Goal: Transaction & Acquisition: Purchase product/service

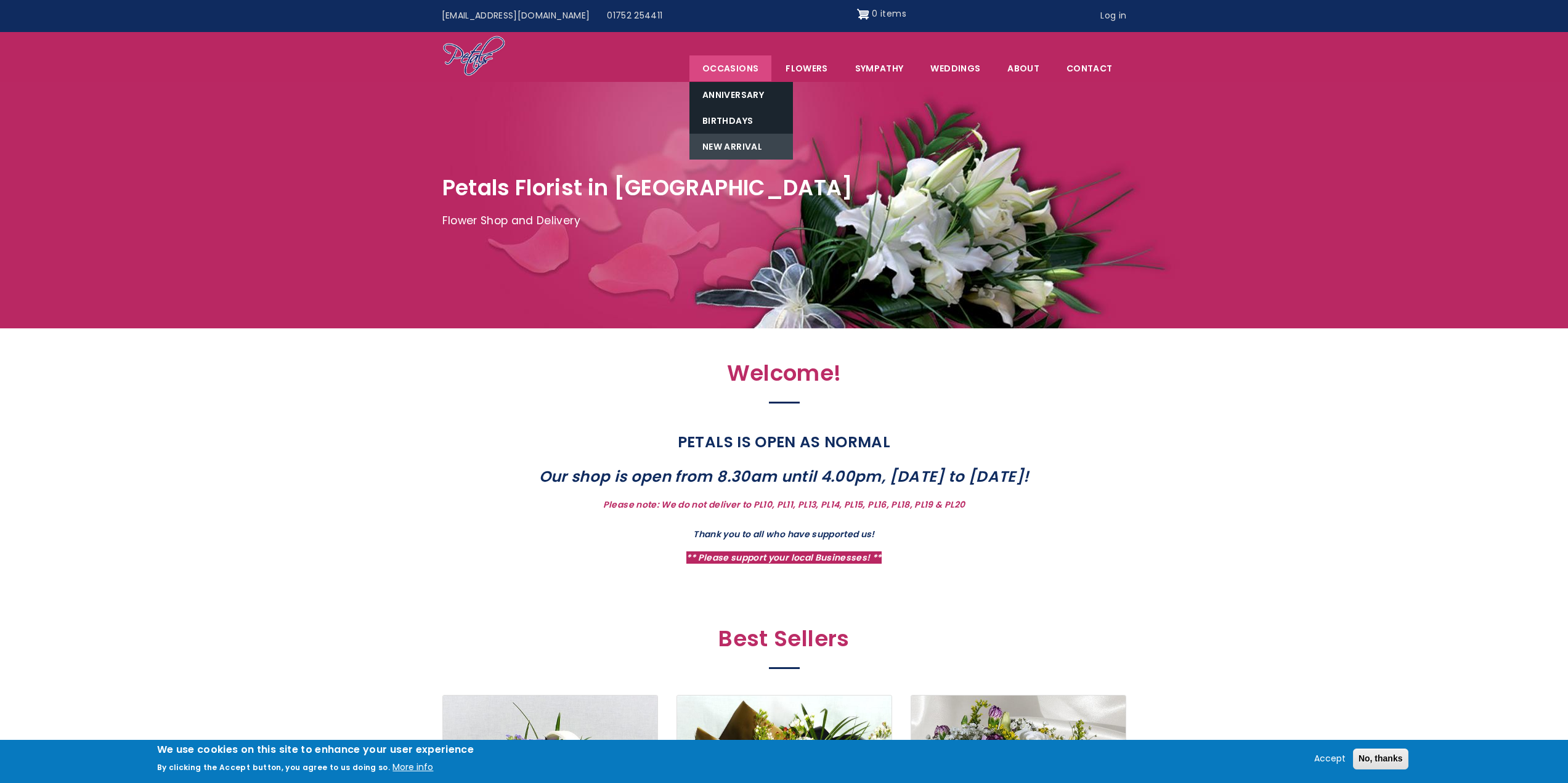
click at [726, 146] on link "New Arrival" at bounding box center [741, 146] width 104 height 26
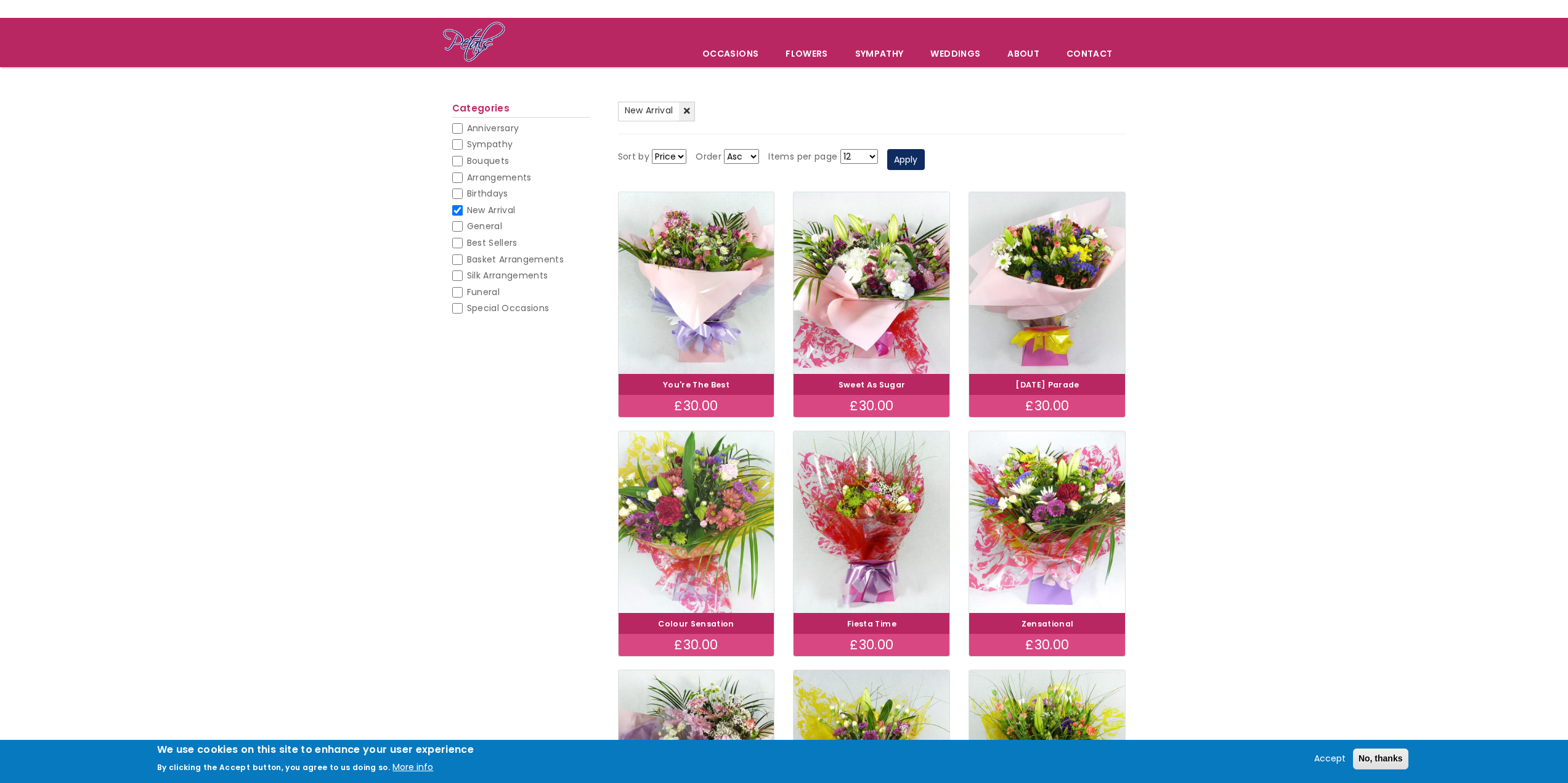
scroll to position [61, 0]
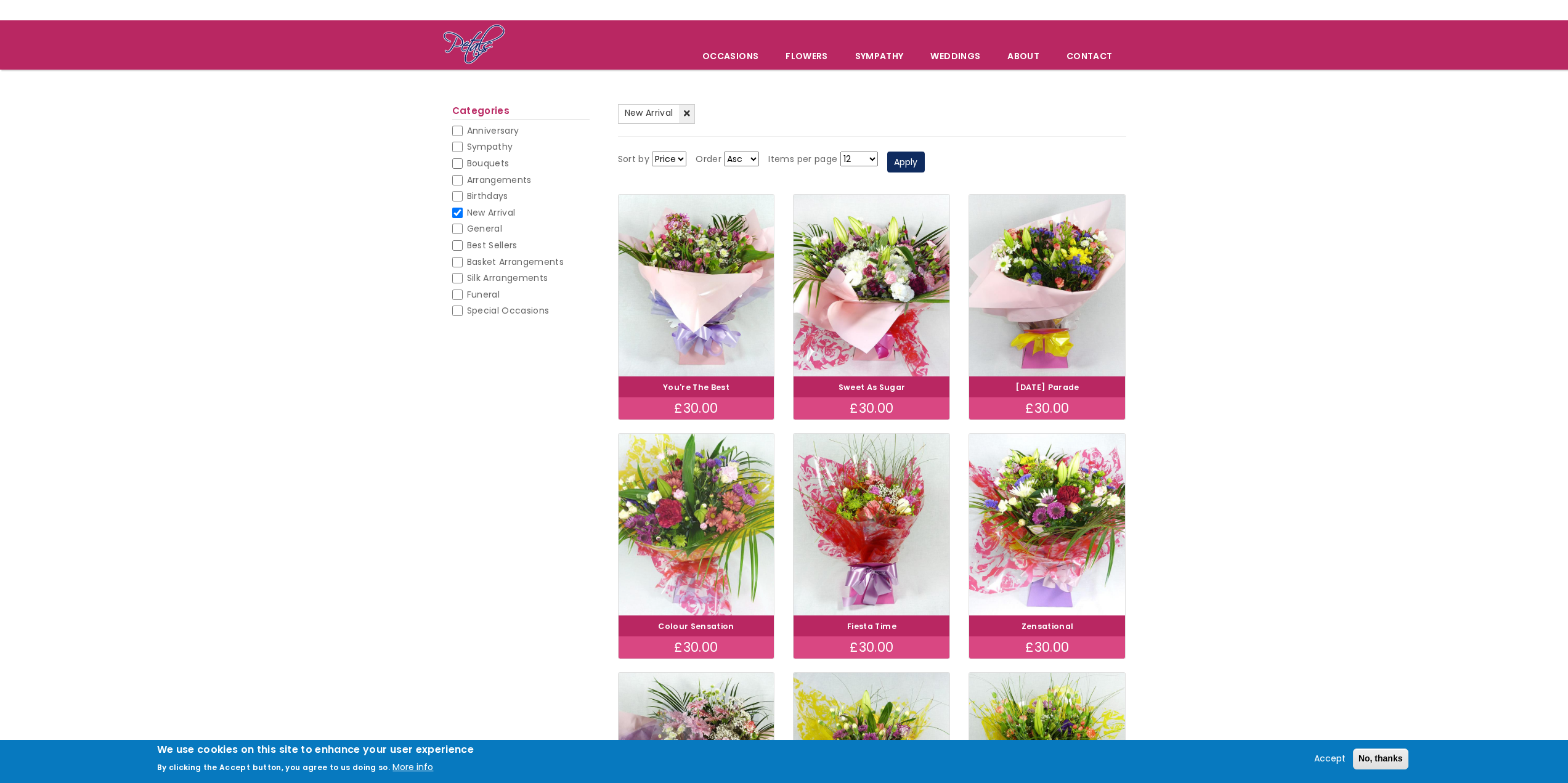
click at [712, 518] on img at bounding box center [696, 524] width 175 height 202
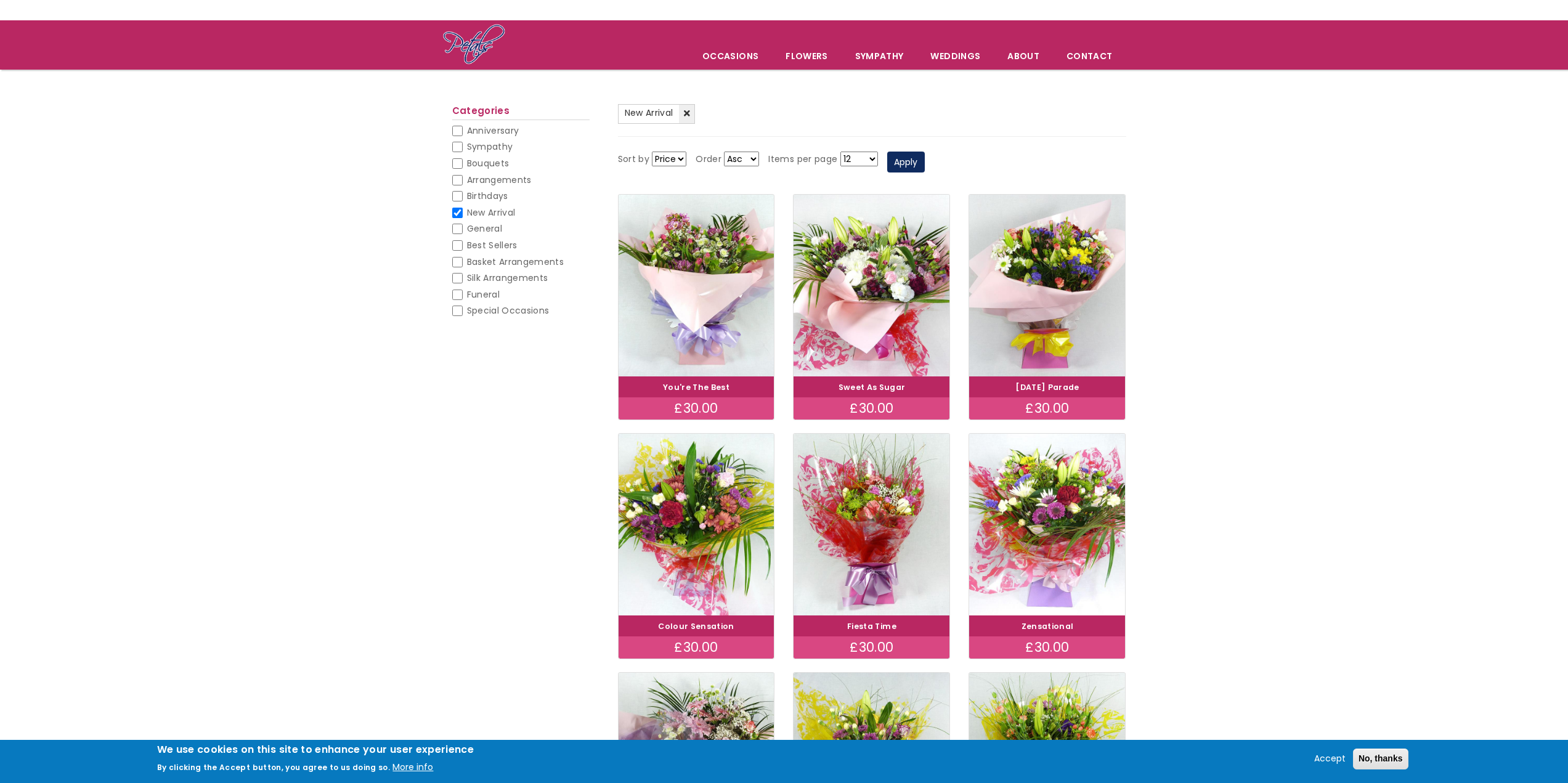
click at [693, 629] on link "Colour Sensation" at bounding box center [696, 626] width 77 height 11
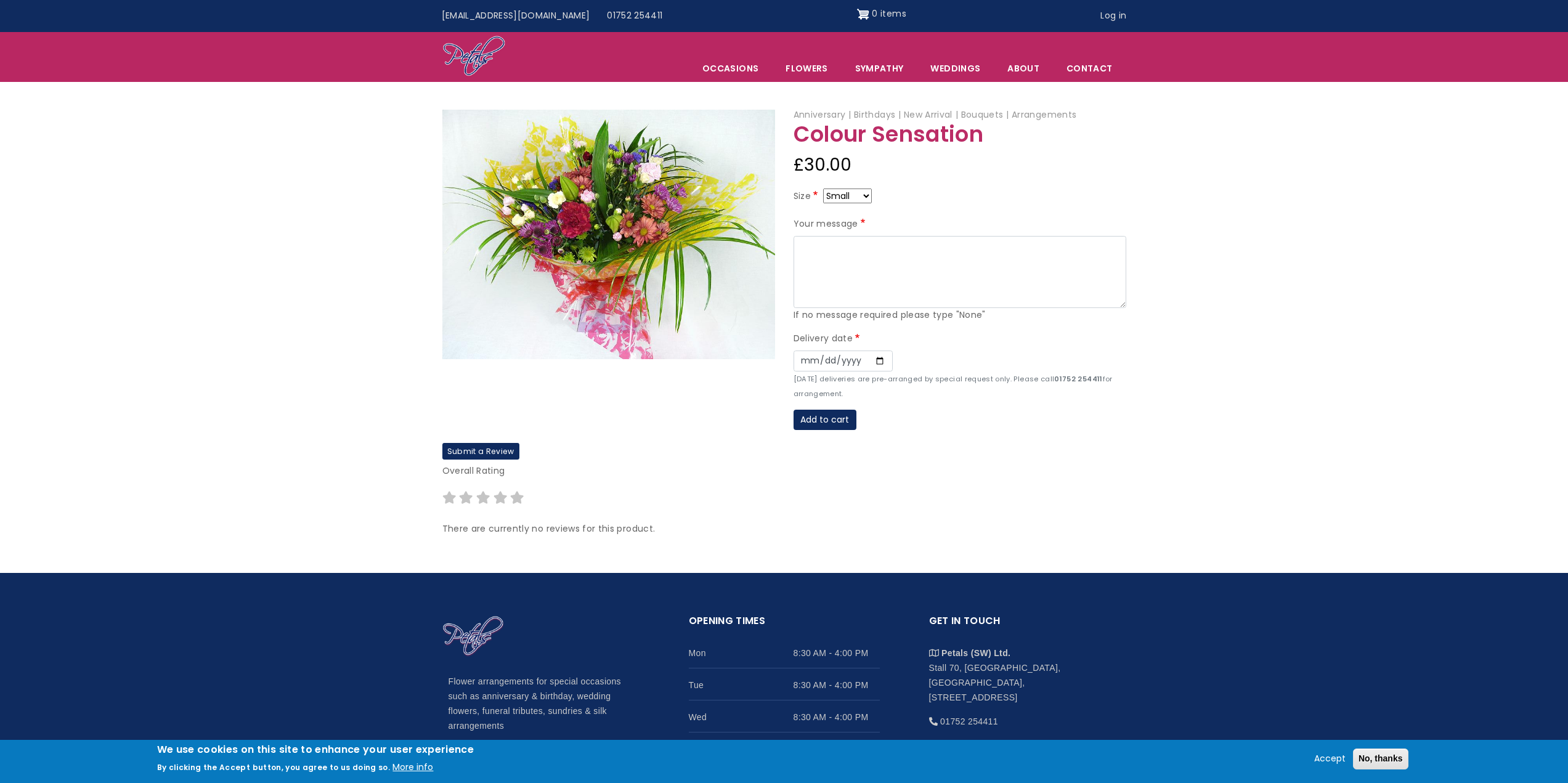
click at [869, 196] on select "Small Medium Large" at bounding box center [847, 196] width 49 height 15
select select "10"
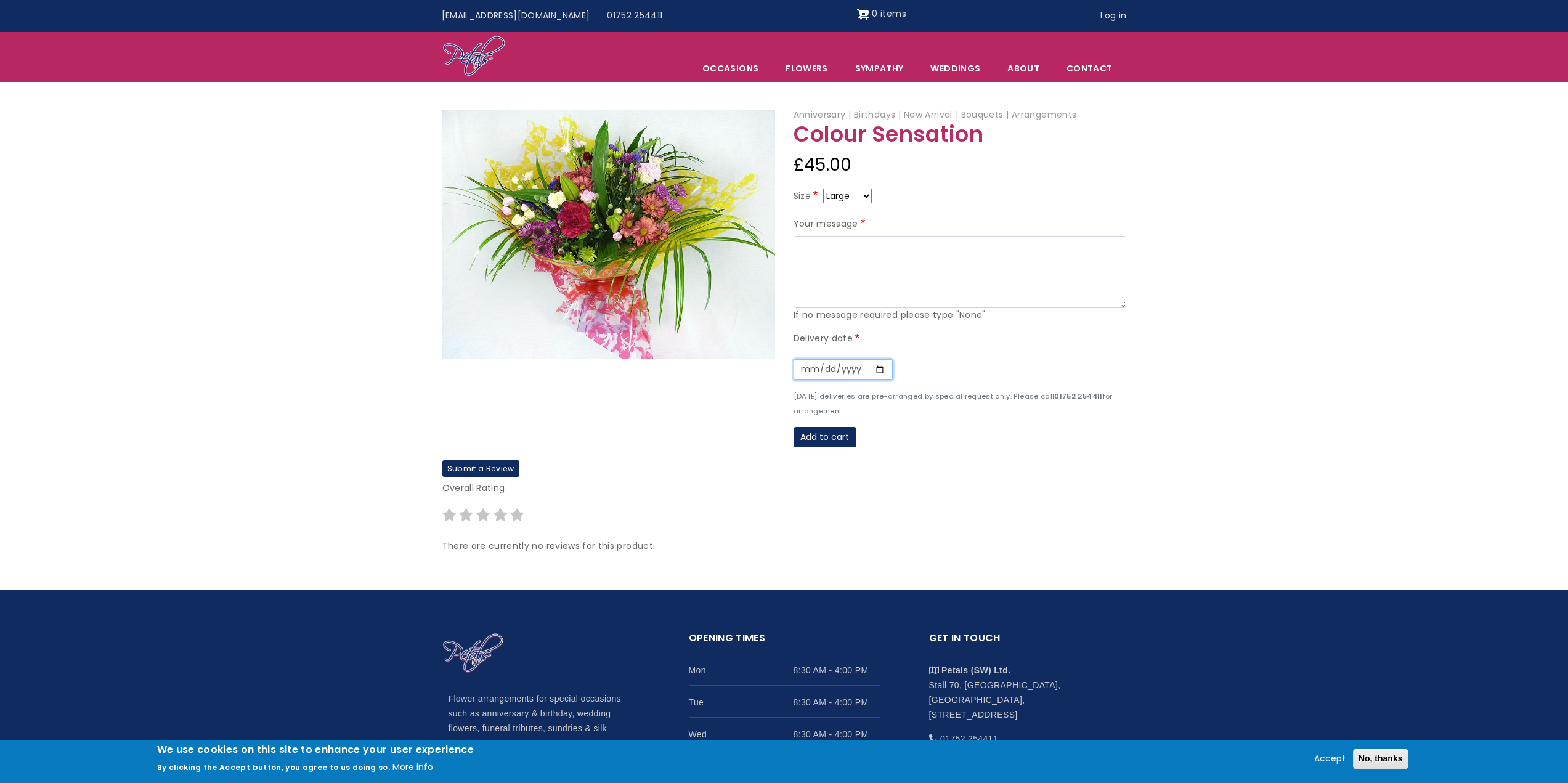
click at [875, 368] on input "Date" at bounding box center [843, 370] width 99 height 21
type input "2025-09-03"
click at [818, 246] on textarea "Your message" at bounding box center [959, 272] width 333 height 73
paste textarea "Congratulations on the safe arrival of Ivy! She will have more uncles than she …"
type textarea "Congratulations on the safe arrival of Ivy! She will have more uncles than she …"
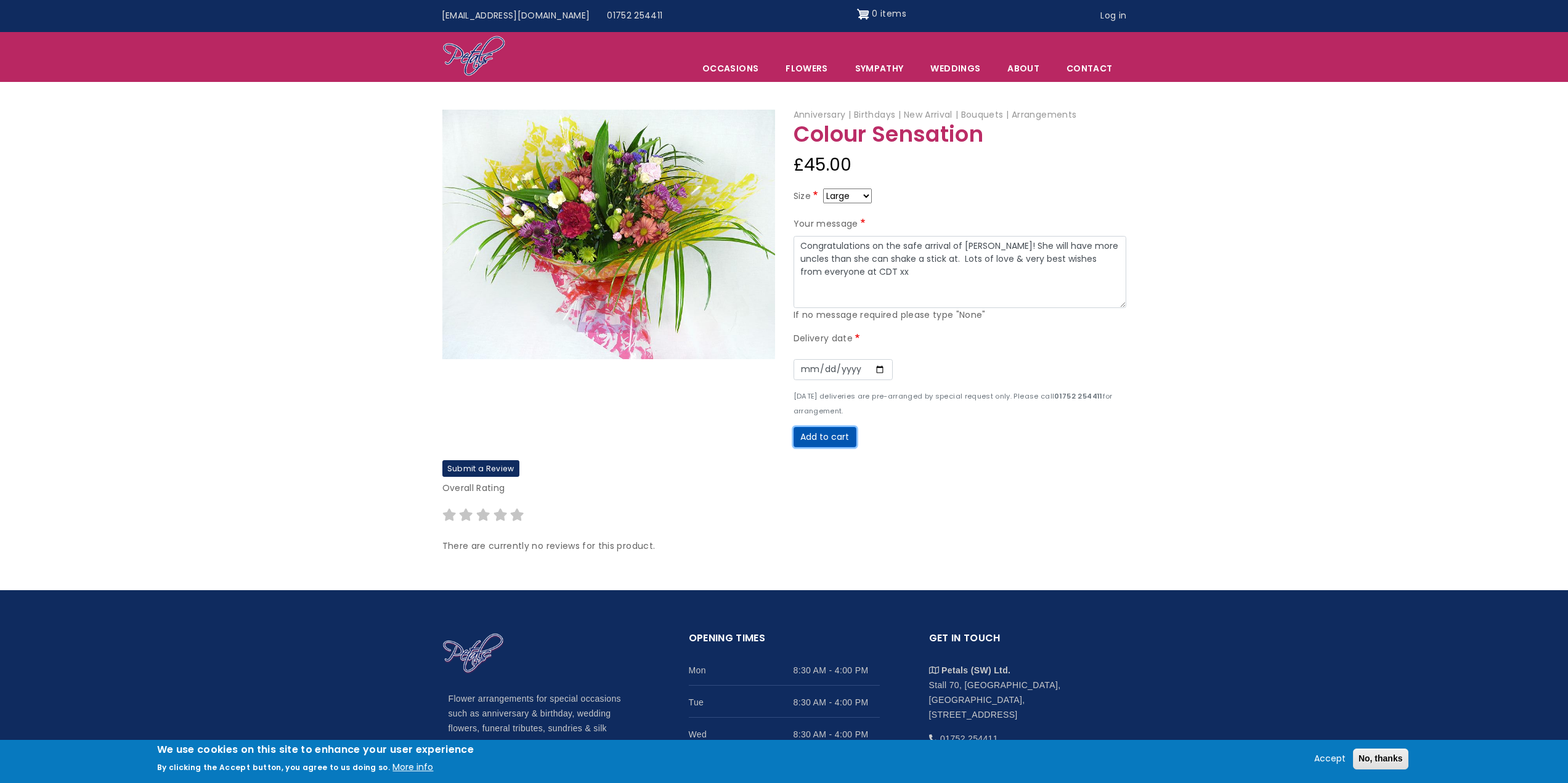
click at [815, 437] on button "Add to cart" at bounding box center [825, 437] width 63 height 21
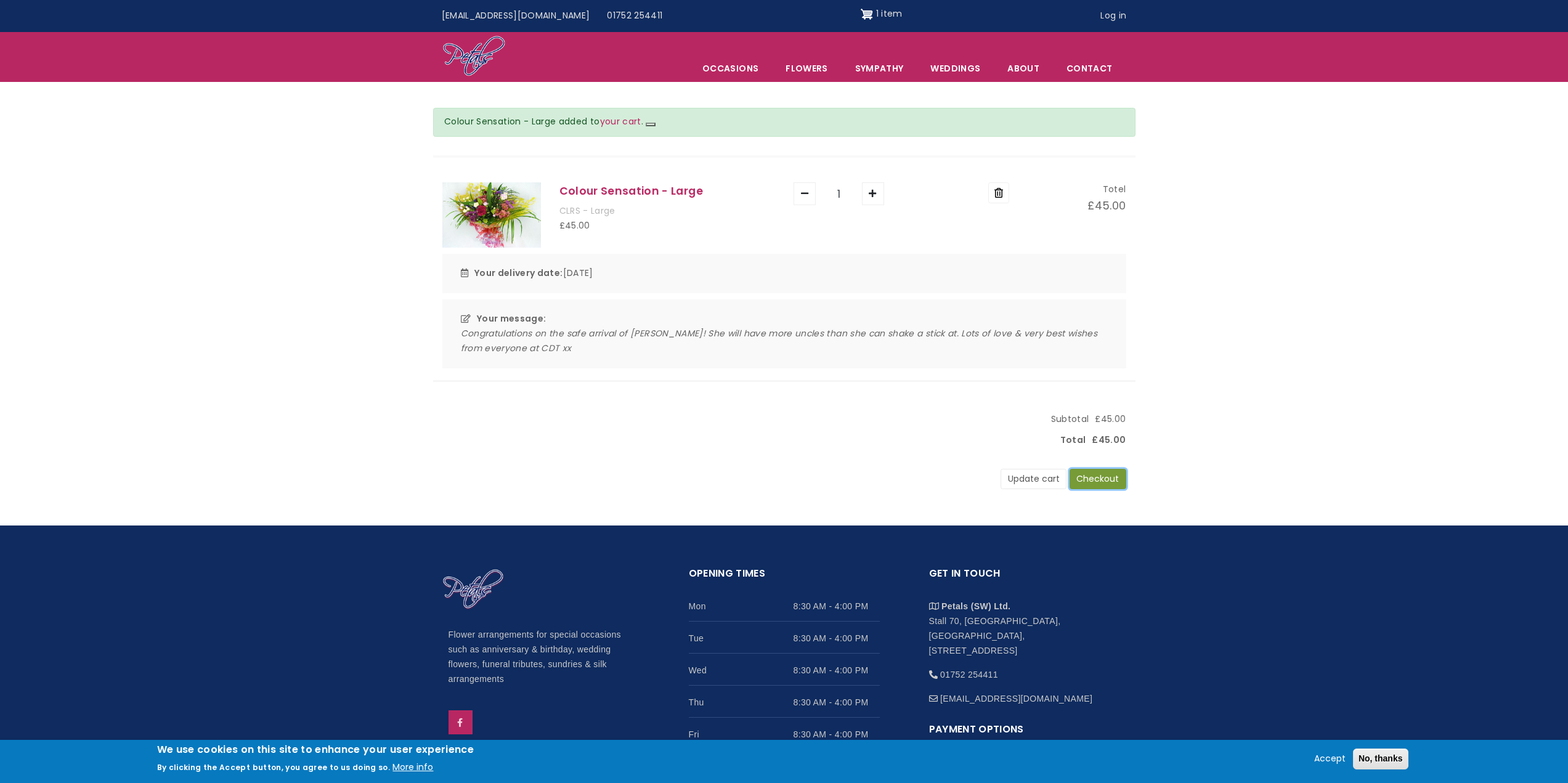
click at [1097, 481] on button "Checkout" at bounding box center [1097, 480] width 57 height 21
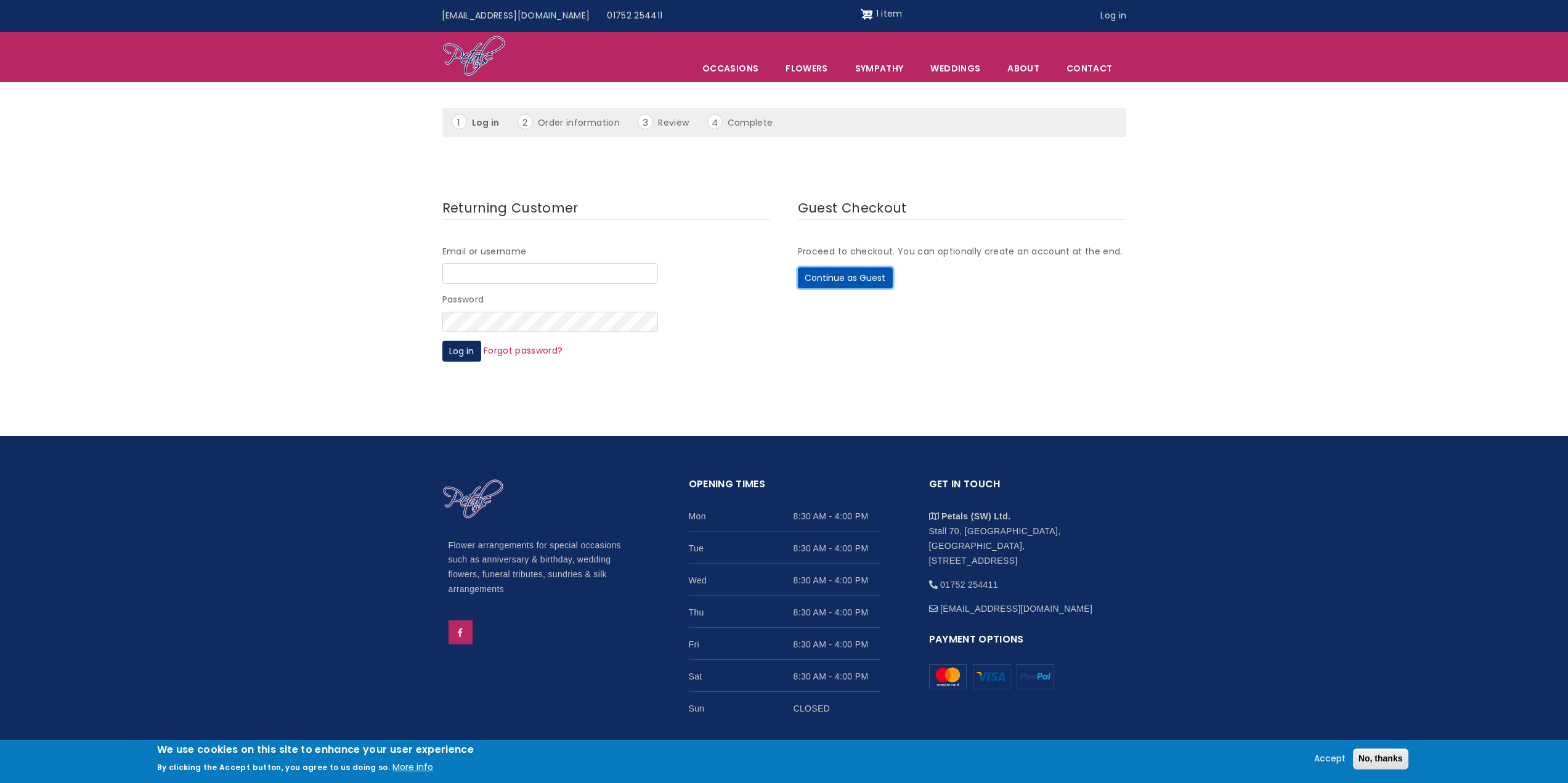
click at [861, 281] on button "Continue as Guest" at bounding box center [845, 278] width 95 height 21
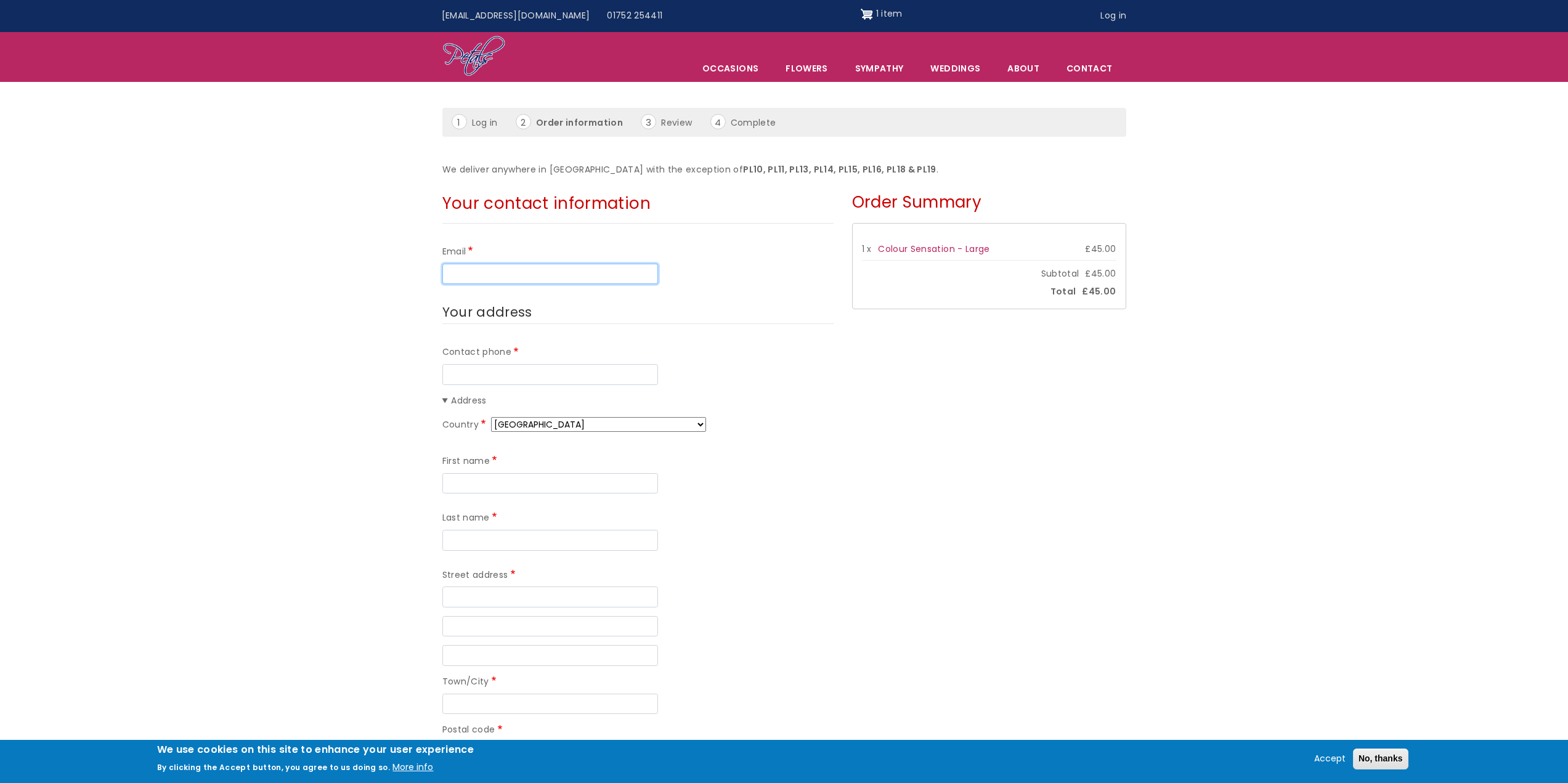
click at [588, 271] on input "Email" at bounding box center [550, 274] width 215 height 21
click at [1113, 64] on link "Contact" at bounding box center [1089, 68] width 71 height 26
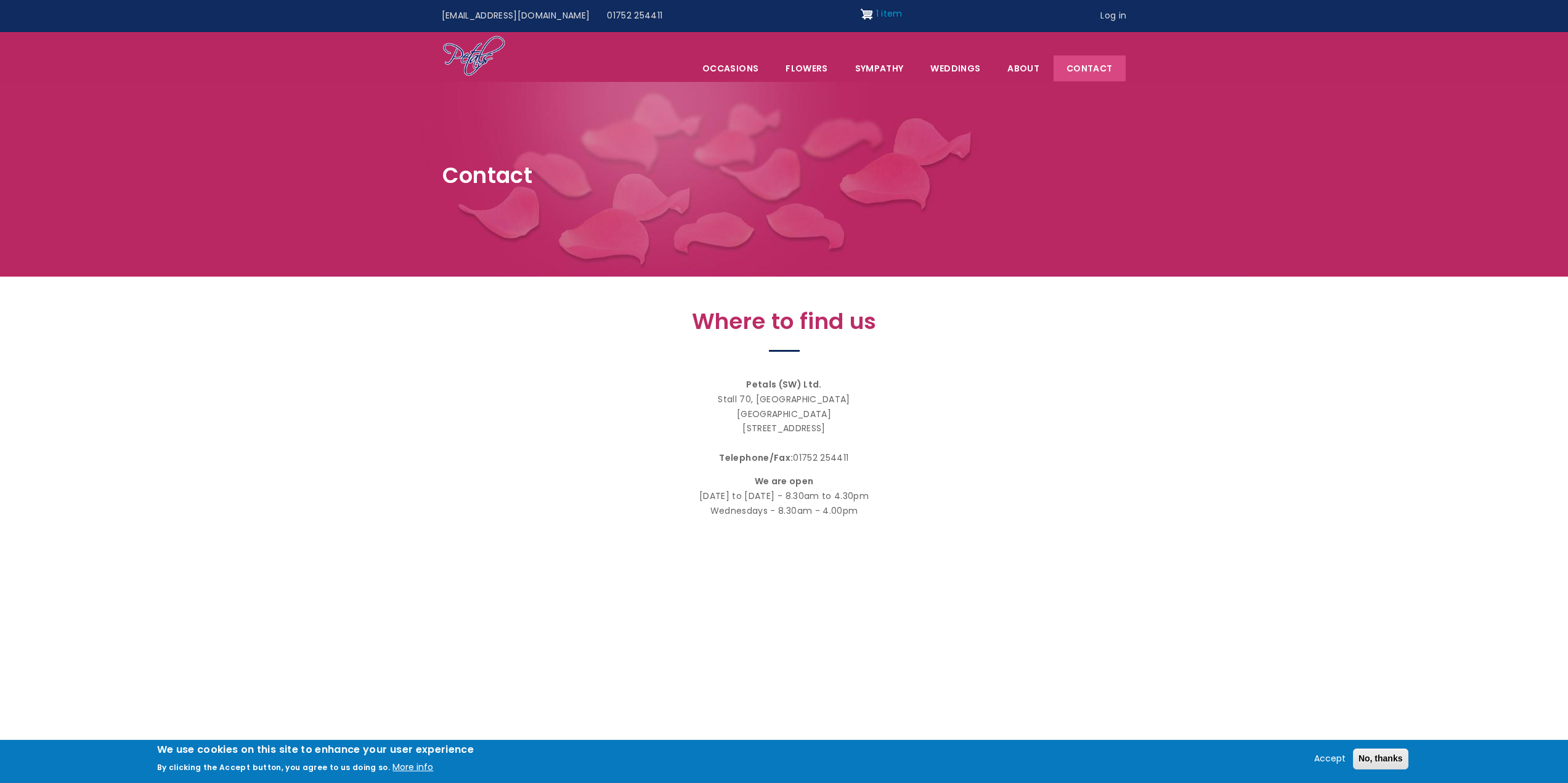
click at [860, 9] on img "Site header" at bounding box center [866, 14] width 12 height 20
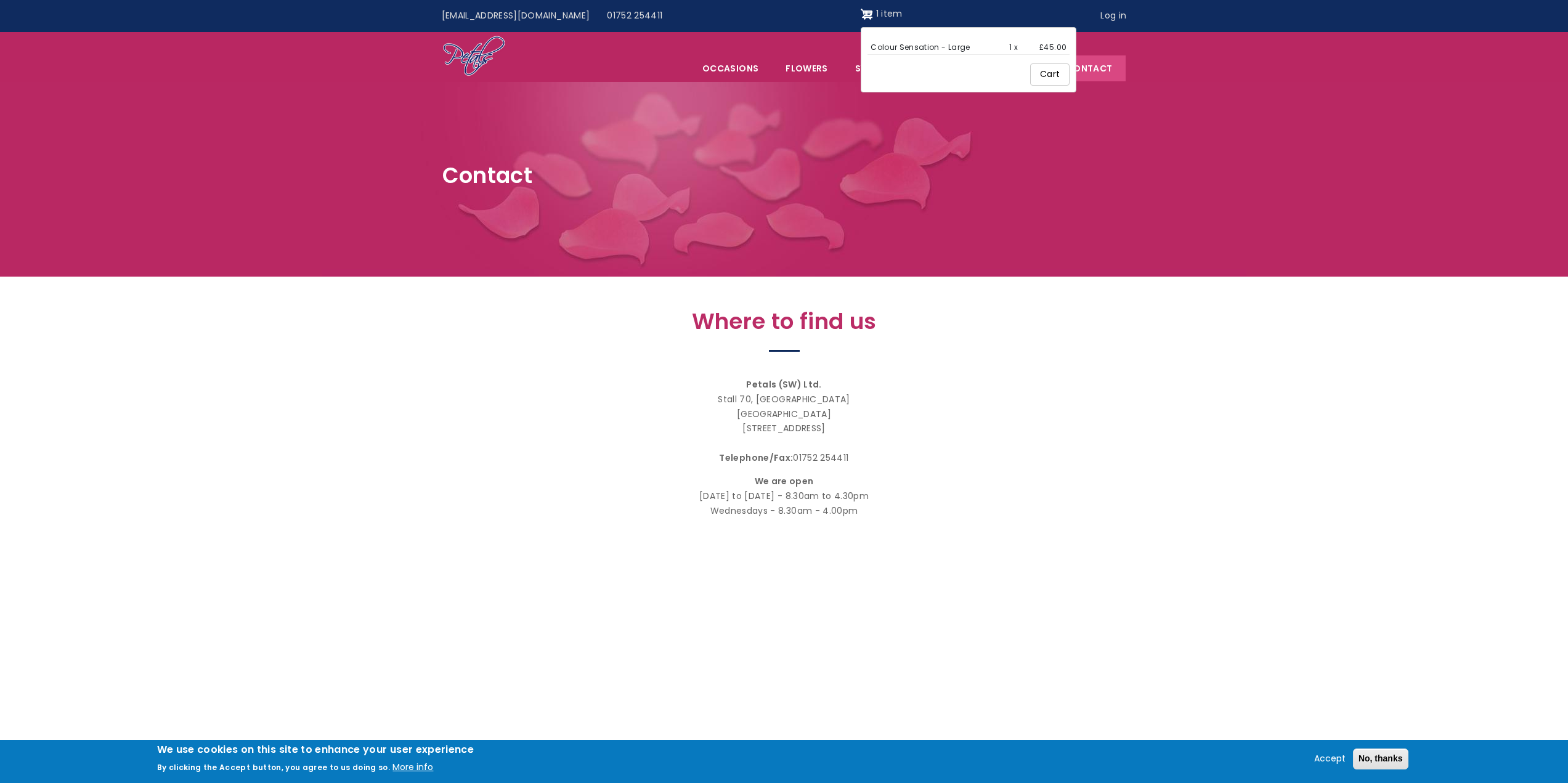
click at [1030, 70] on link "Cart" at bounding box center [1050, 74] width 39 height 22
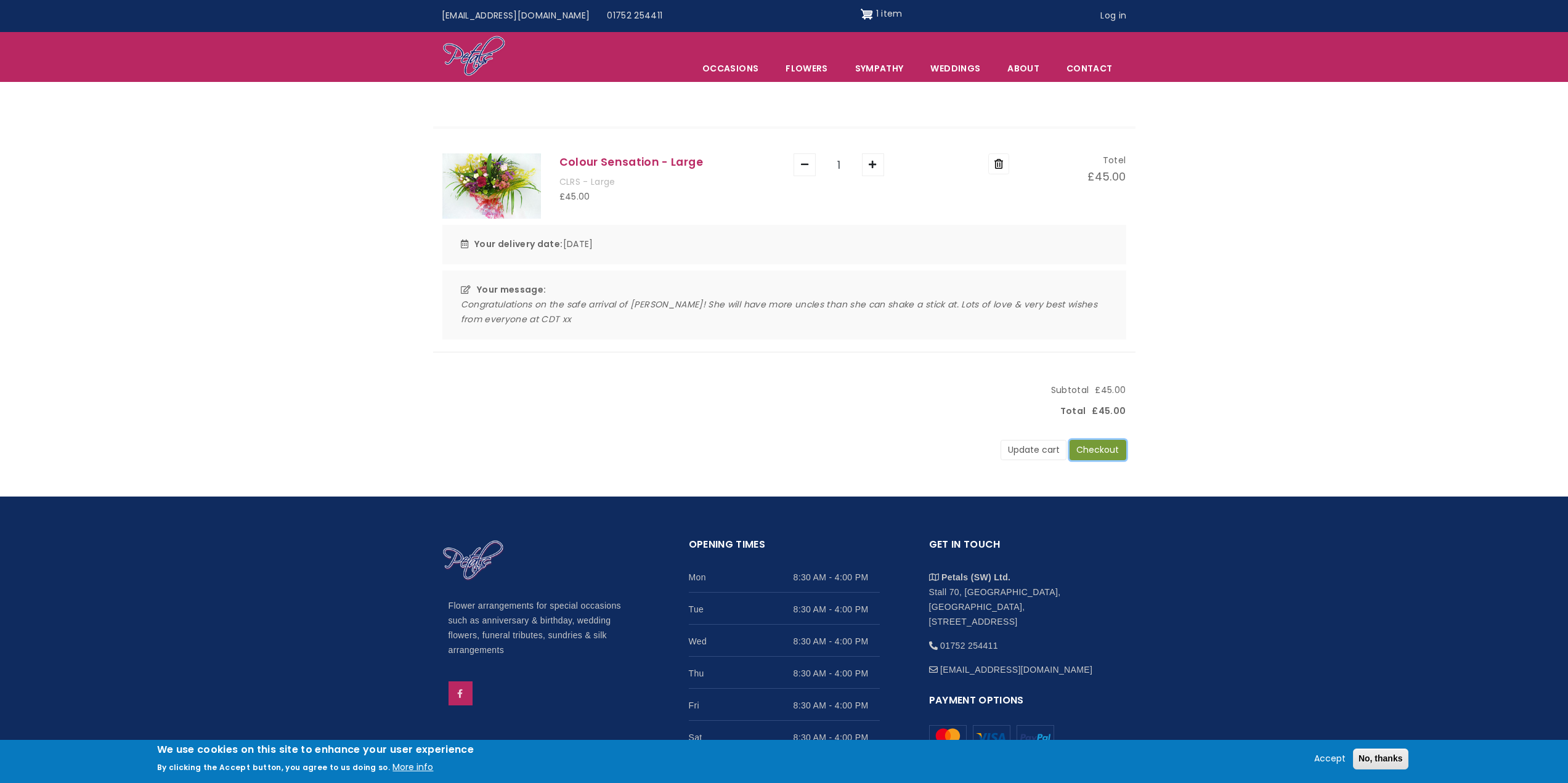
click at [1120, 449] on button "Checkout" at bounding box center [1097, 450] width 57 height 21
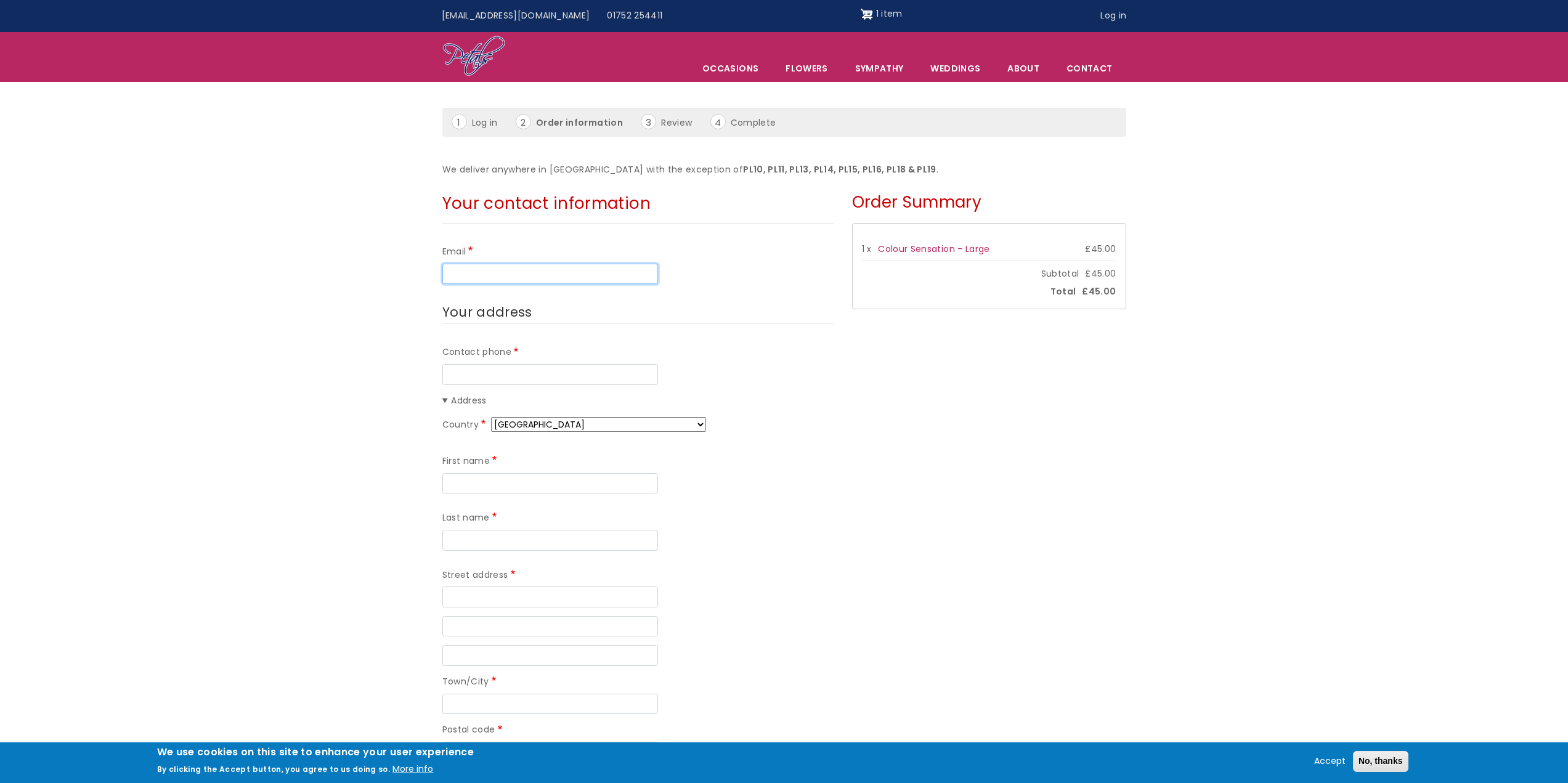
click at [594, 267] on input "Email" at bounding box center [550, 274] width 215 height 21
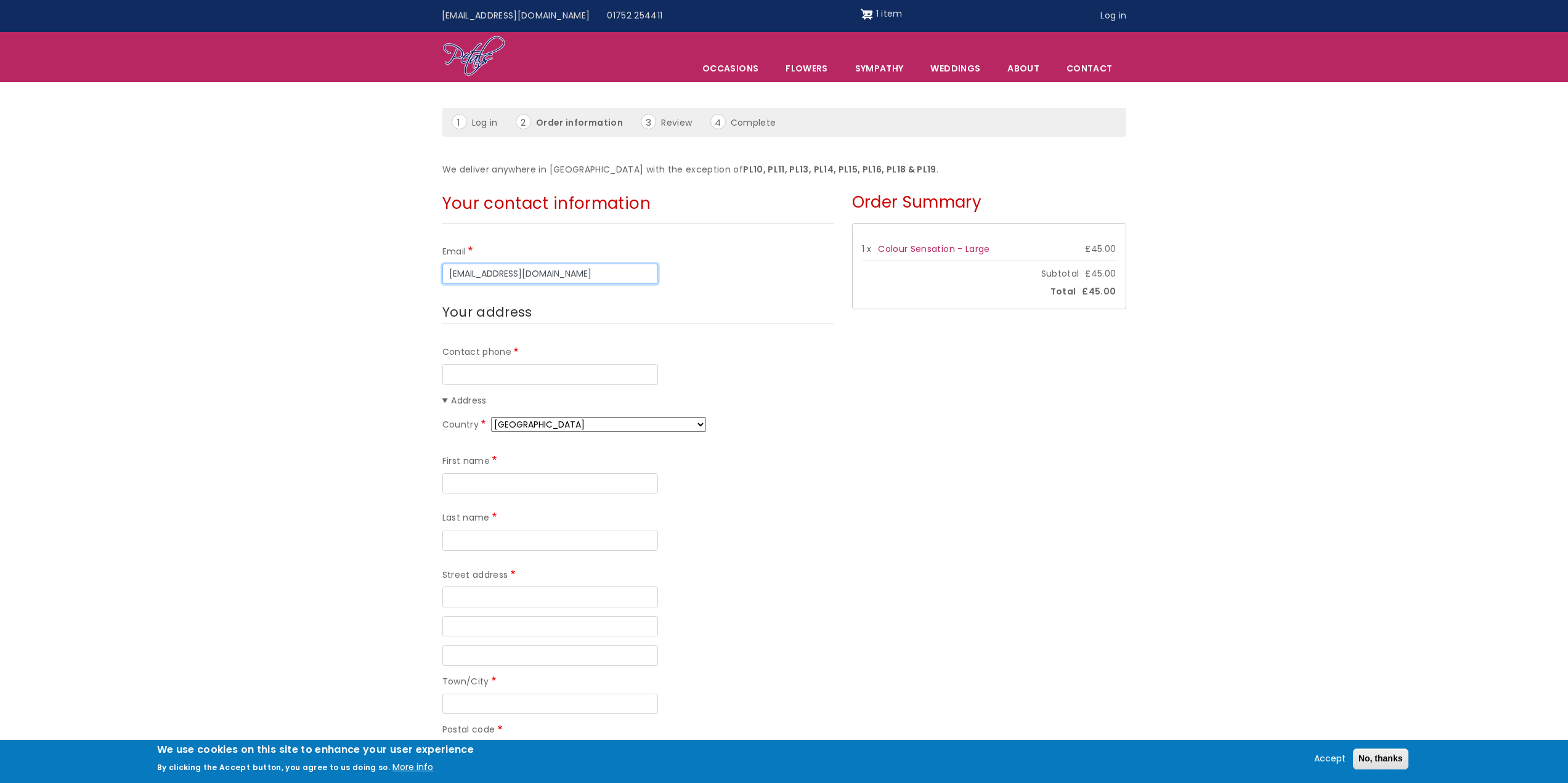
type input "[EMAIL_ADDRESS][DOMAIN_NAME]"
click at [568, 374] on input "Contact phone" at bounding box center [550, 374] width 215 height 21
type input "07900844141"
click at [530, 478] on input "First name" at bounding box center [550, 484] width 215 height 21
type input "Tamsin"
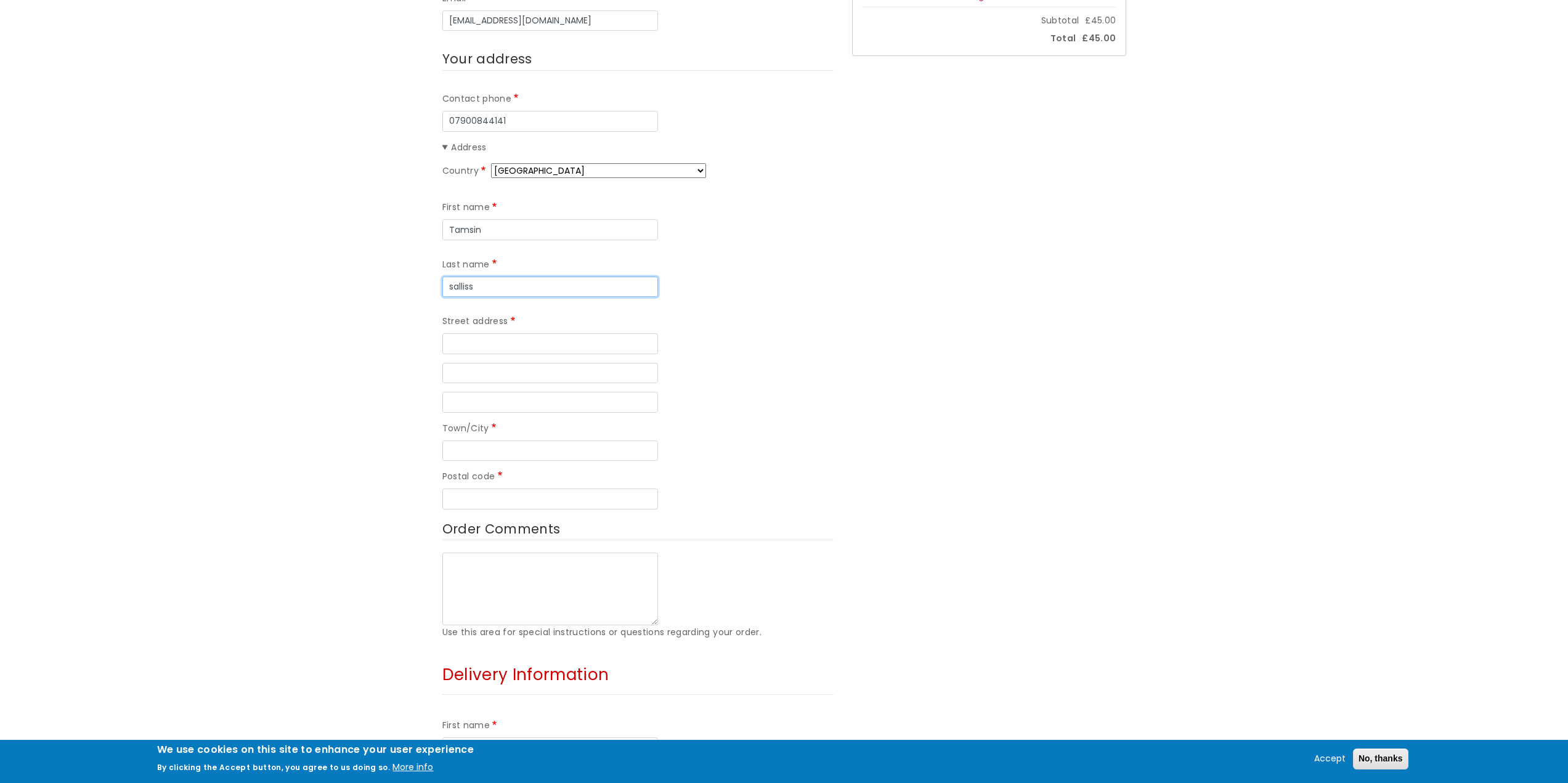
scroll to position [308, 0]
type input "salliss"
click at [510, 328] on input "Street address" at bounding box center [550, 339] width 215 height 21
click at [458, 328] on input "Caffa Mill House" at bounding box center [550, 339] width 215 height 21
type input "CDT Ltd, [GEOGRAPHIC_DATA]"
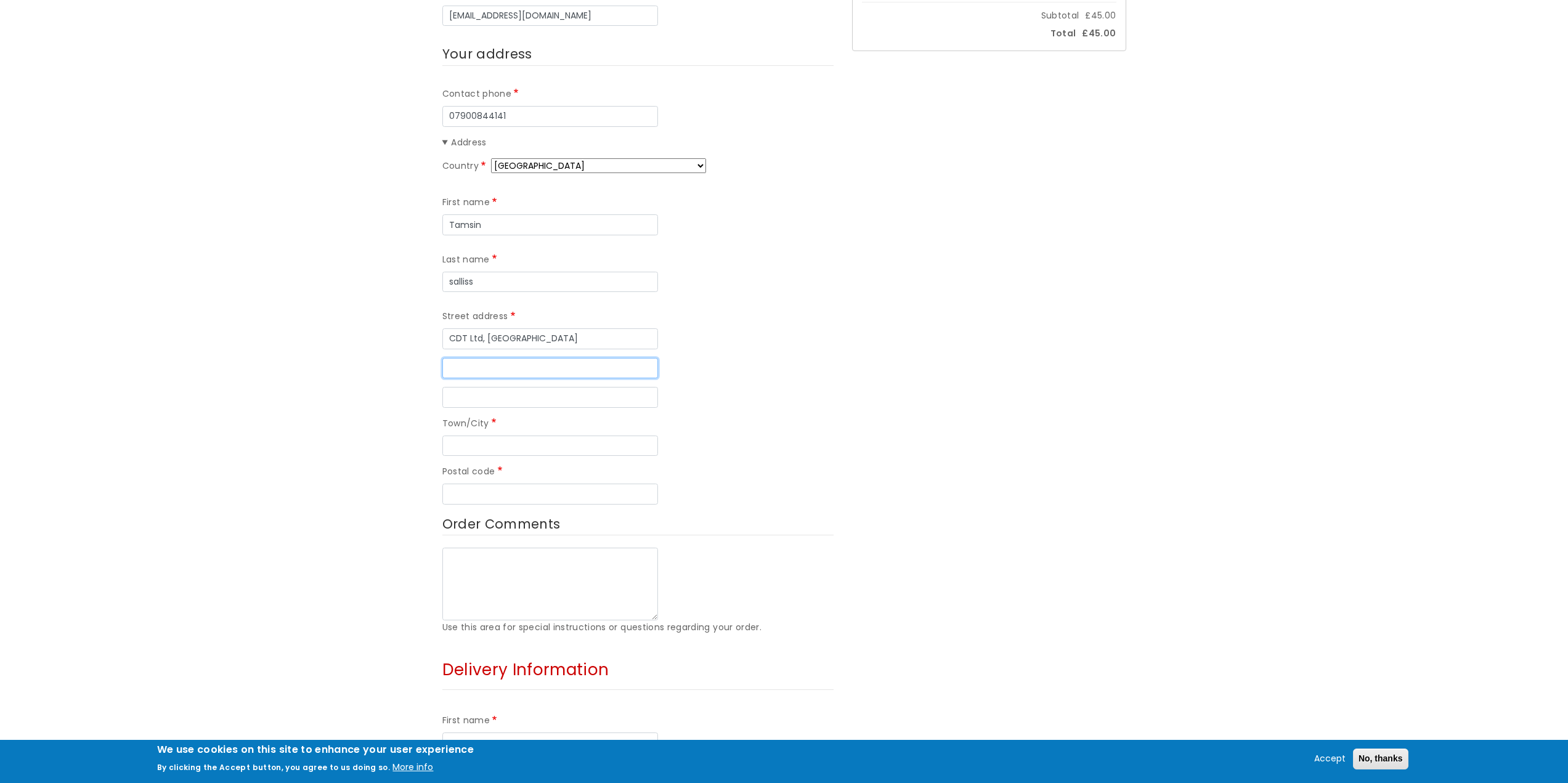
click at [467, 358] on input "Street address line 2" at bounding box center [550, 368] width 215 height 21
type input "[STREET_ADDRESS]"
click at [472, 387] on input "Street address line 3" at bounding box center [550, 397] width 215 height 21
type input "F"
click at [537, 436] on input "Town/City" at bounding box center [550, 446] width 215 height 21
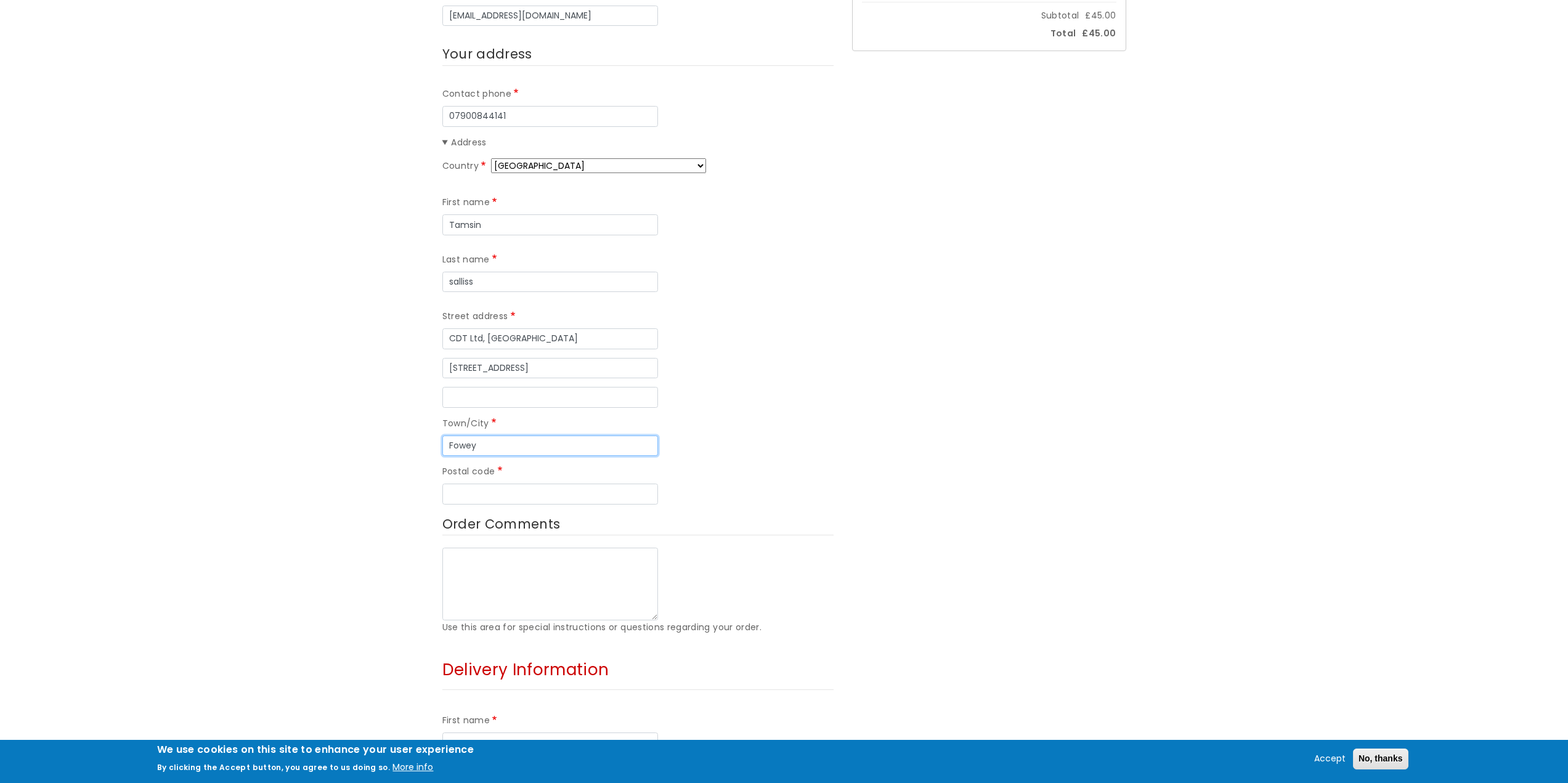
type input "Fowey"
click at [532, 484] on input "Postal code" at bounding box center [550, 494] width 215 height 21
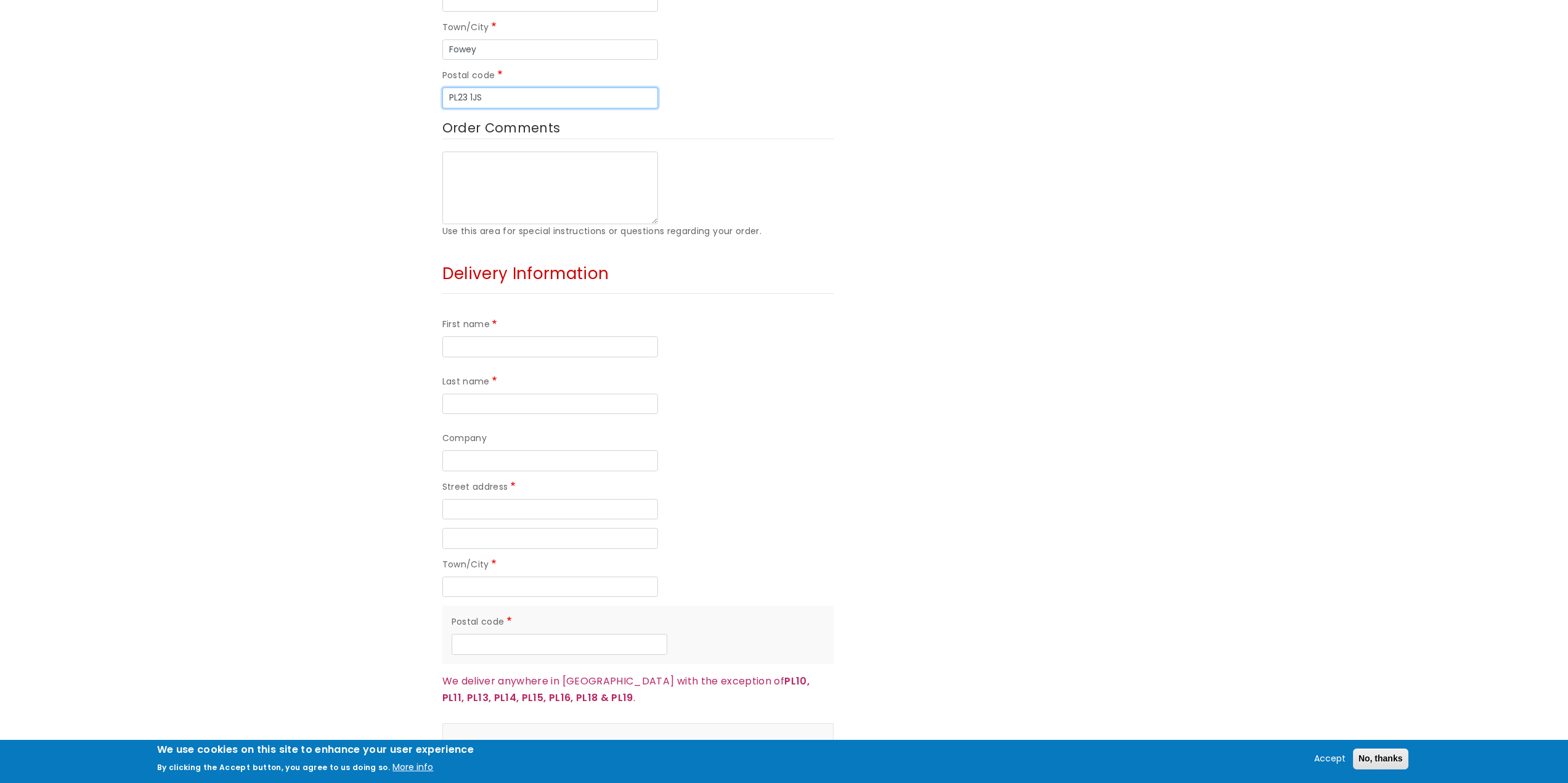
scroll to position [678, 0]
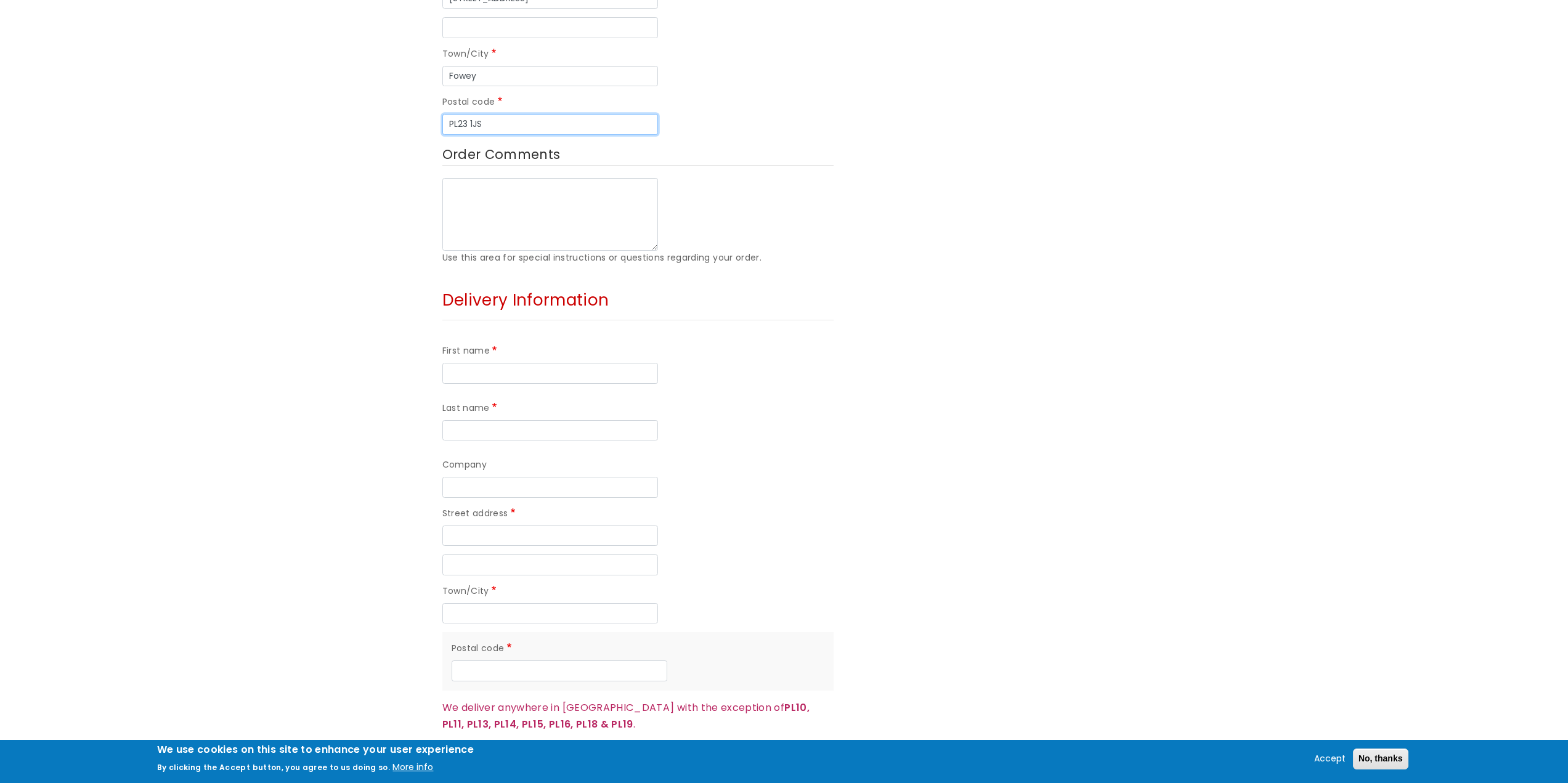
type input "PL23 1JS"
click at [502, 363] on input "First name" at bounding box center [550, 374] width 215 height 21
type input "Mr & Mrs"
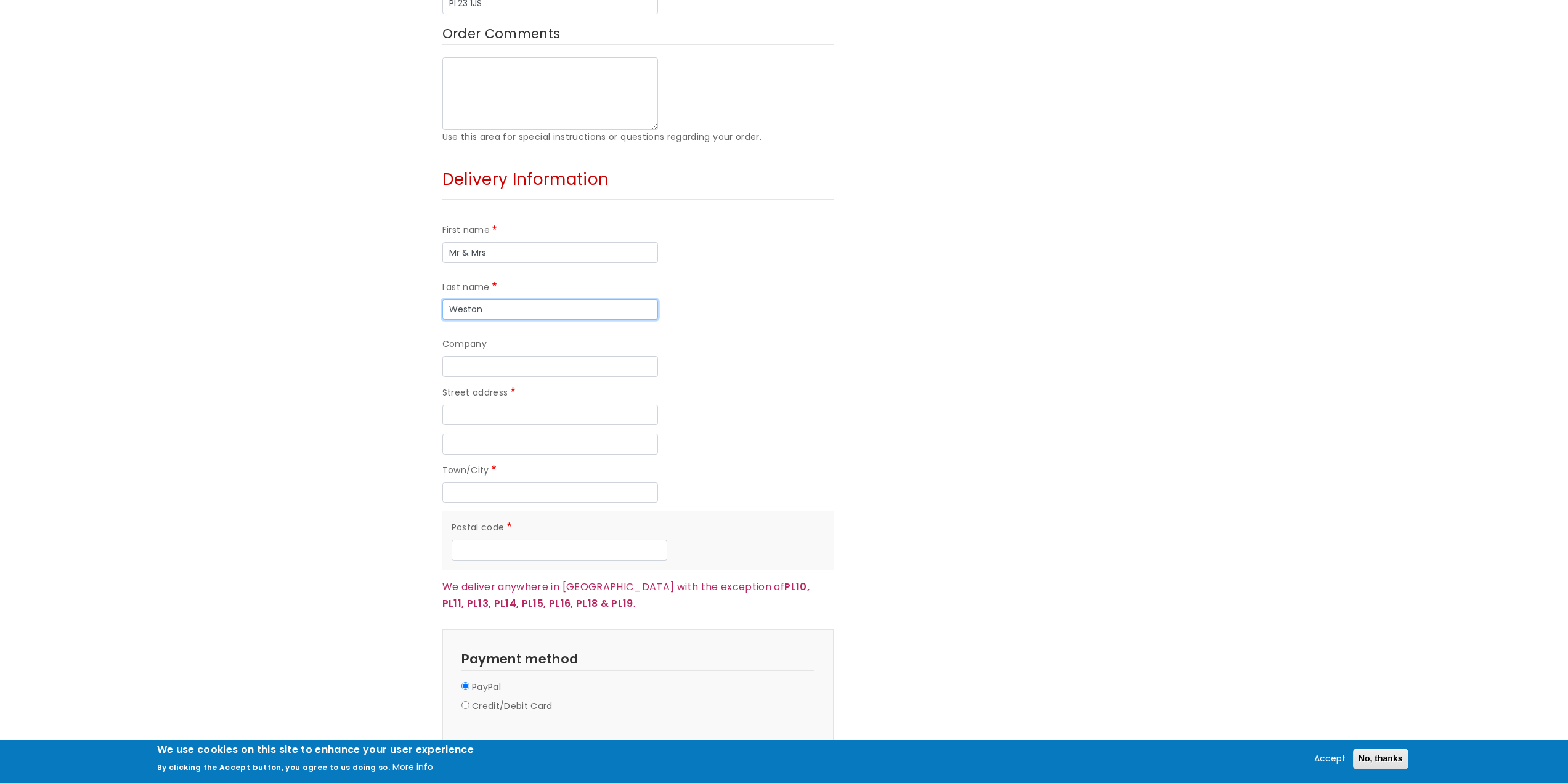
scroll to position [801, 0]
type input "Weston"
click at [486, 402] on input "Street address" at bounding box center [550, 413] width 215 height 21
type input "25 Foresters Road"
click at [558, 431] on input "Street address line 2" at bounding box center [550, 442] width 215 height 21
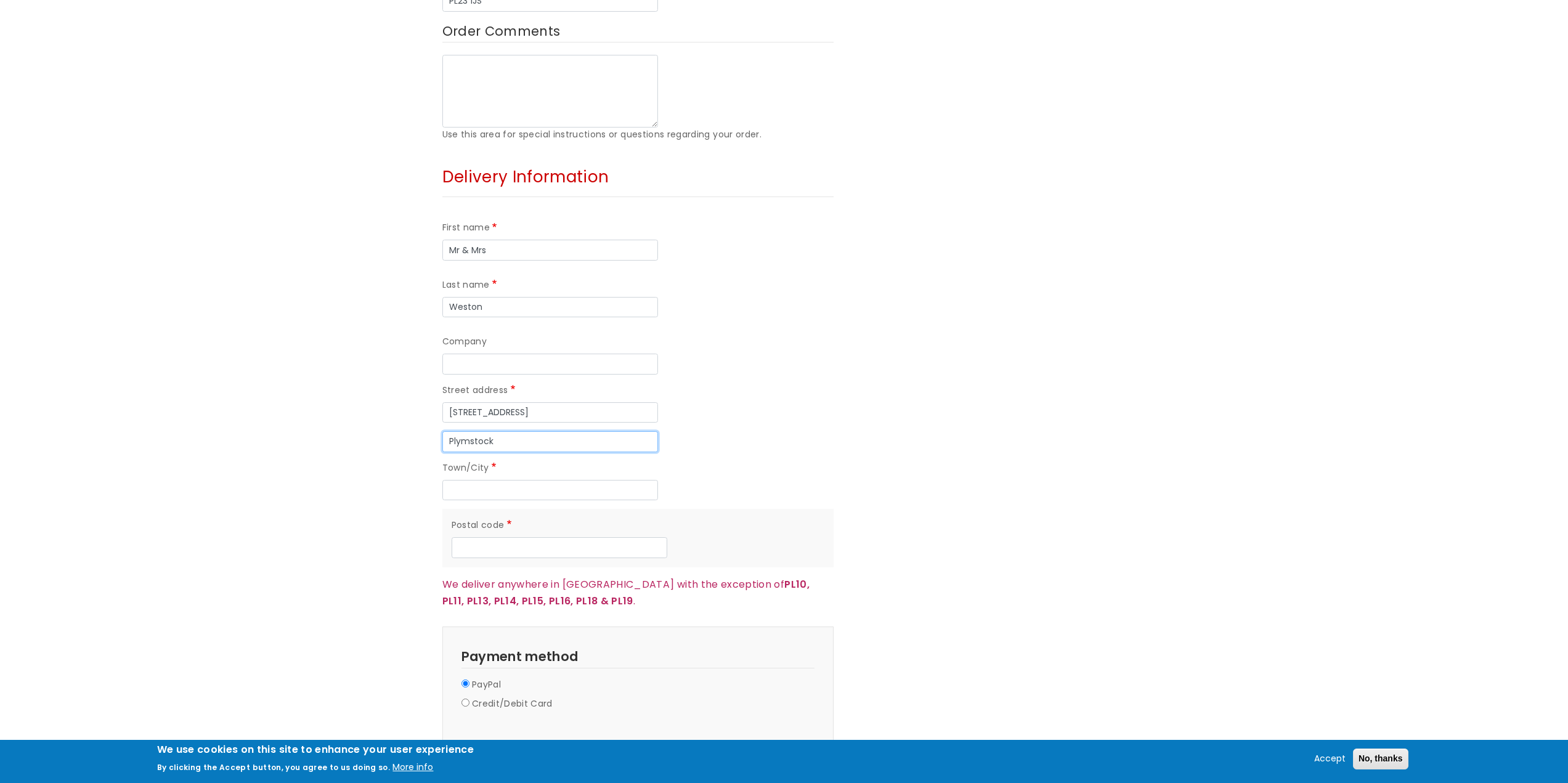
type input "Plymstock"
click at [539, 480] on input "Town/City" at bounding box center [550, 490] width 215 height 21
type input "[GEOGRAPHIC_DATA]"
click at [525, 537] on input "Postal code" at bounding box center [559, 548] width 215 height 21
type input "PL9 7QS"
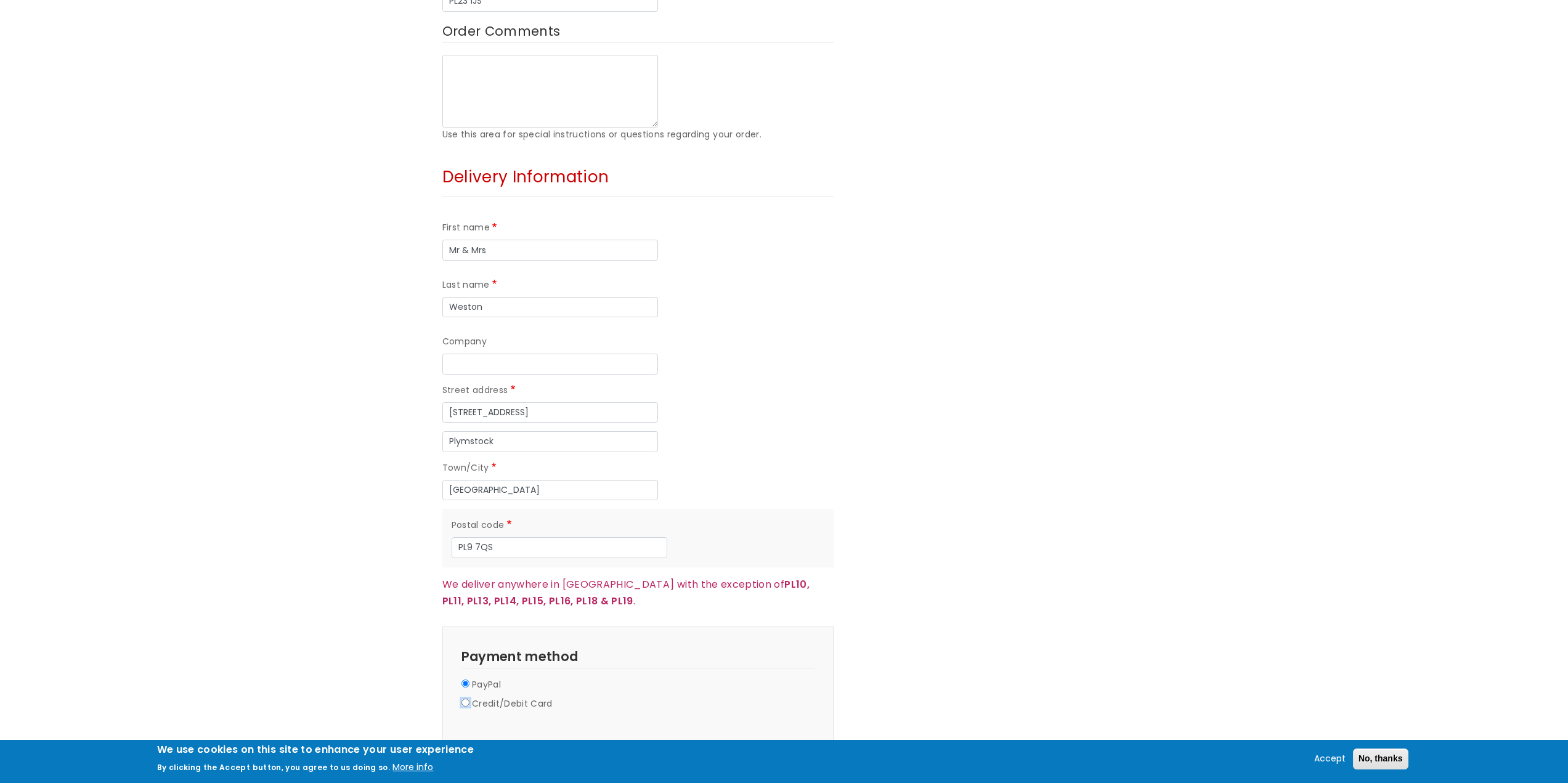
click at [462, 699] on input "Credit/Debit Card" at bounding box center [465, 703] width 8 height 8
radio input "true"
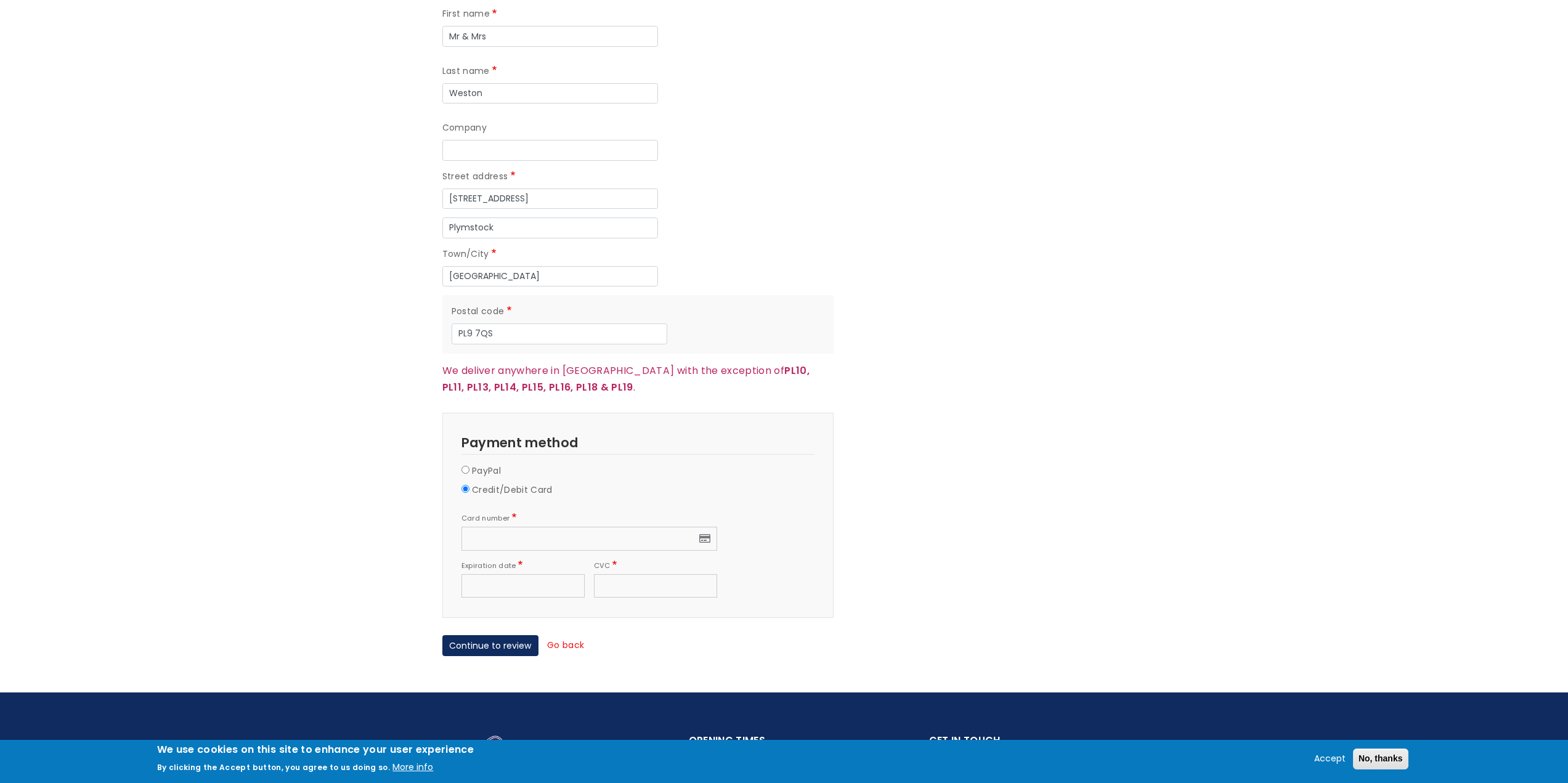
scroll to position [1048, 0]
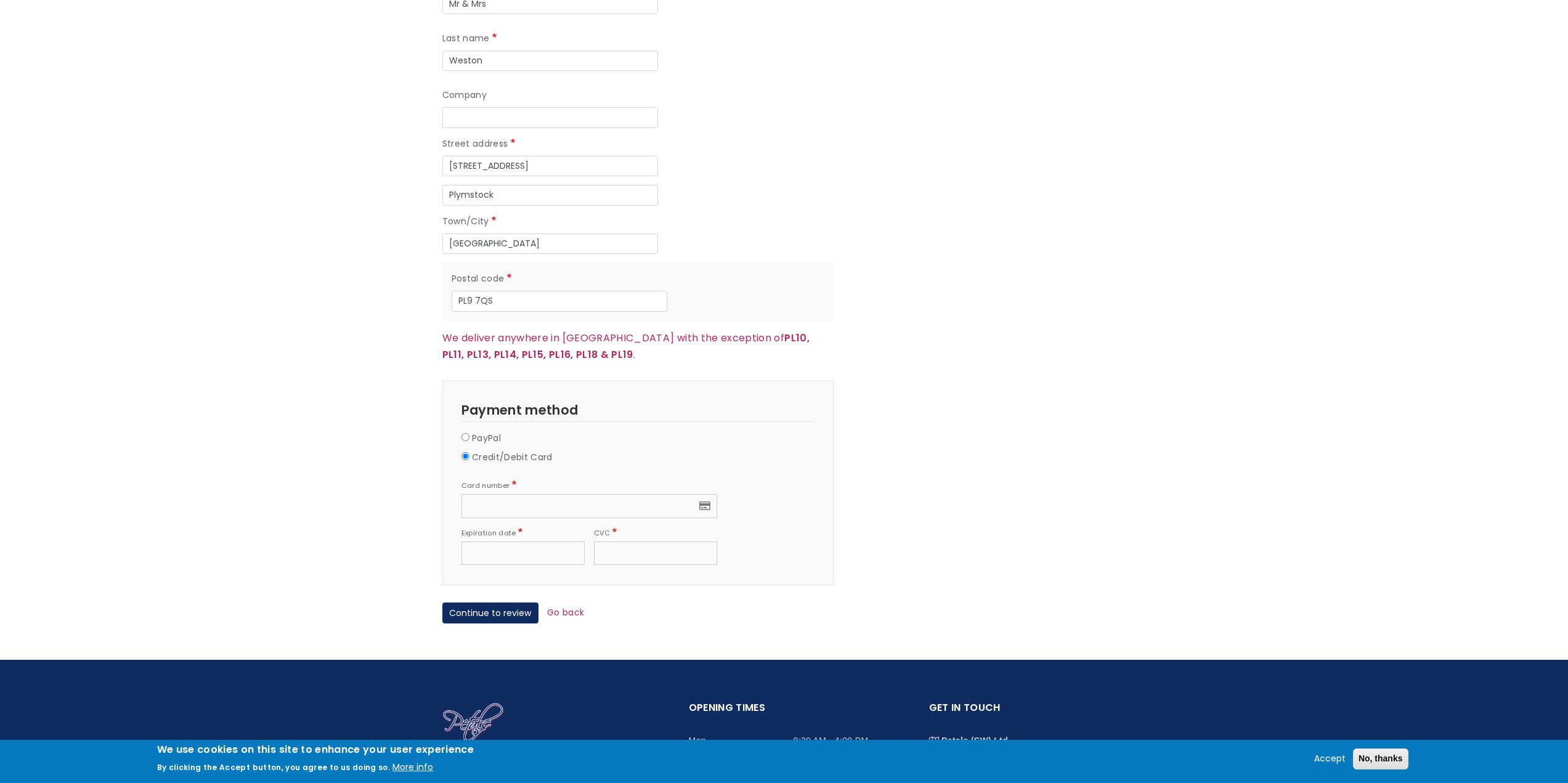
click at [528, 541] on div at bounding box center [523, 553] width 124 height 24
click at [500, 603] on button "Continue to review" at bounding box center [490, 613] width 96 height 21
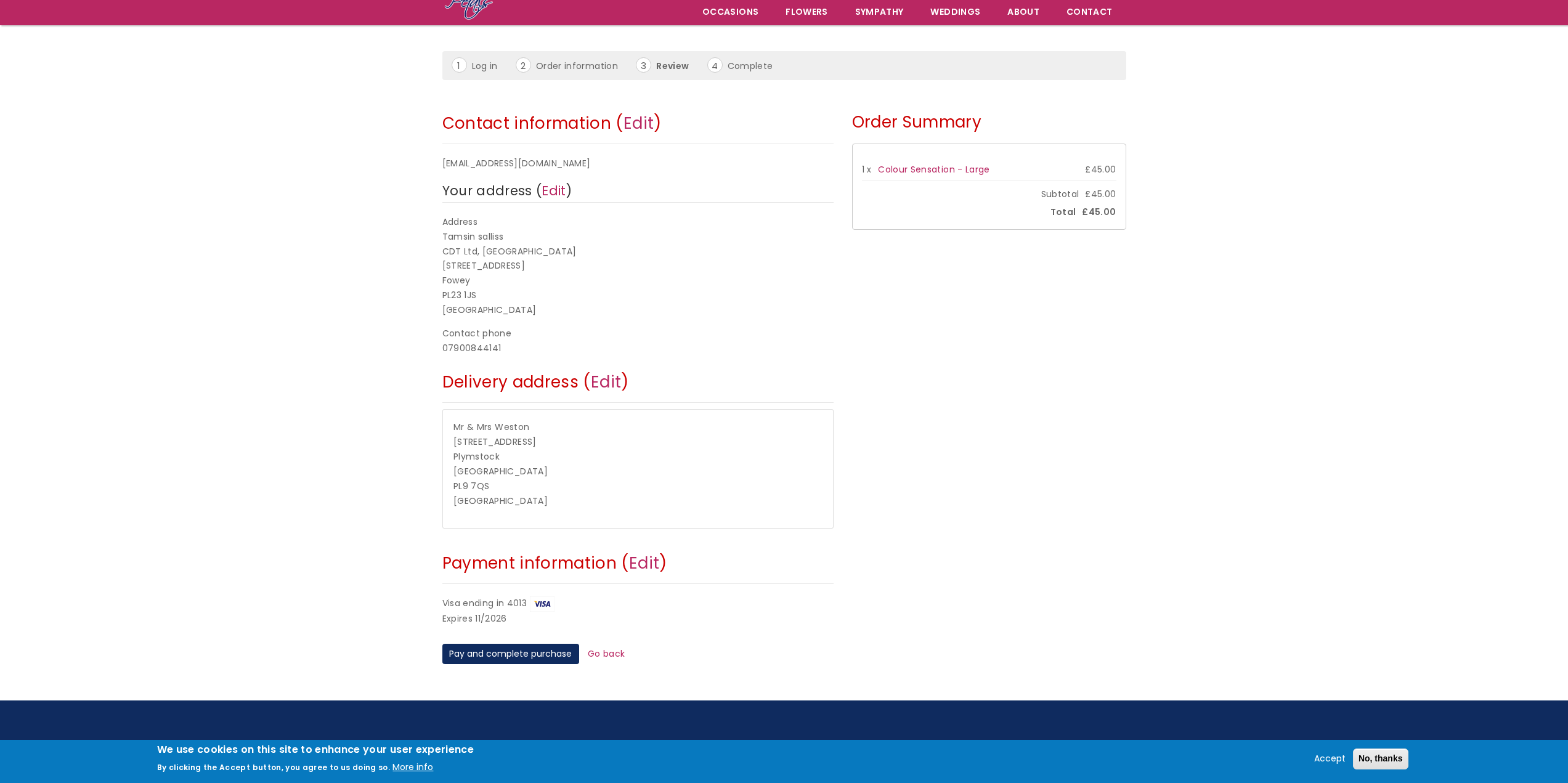
scroll to position [61, 0]
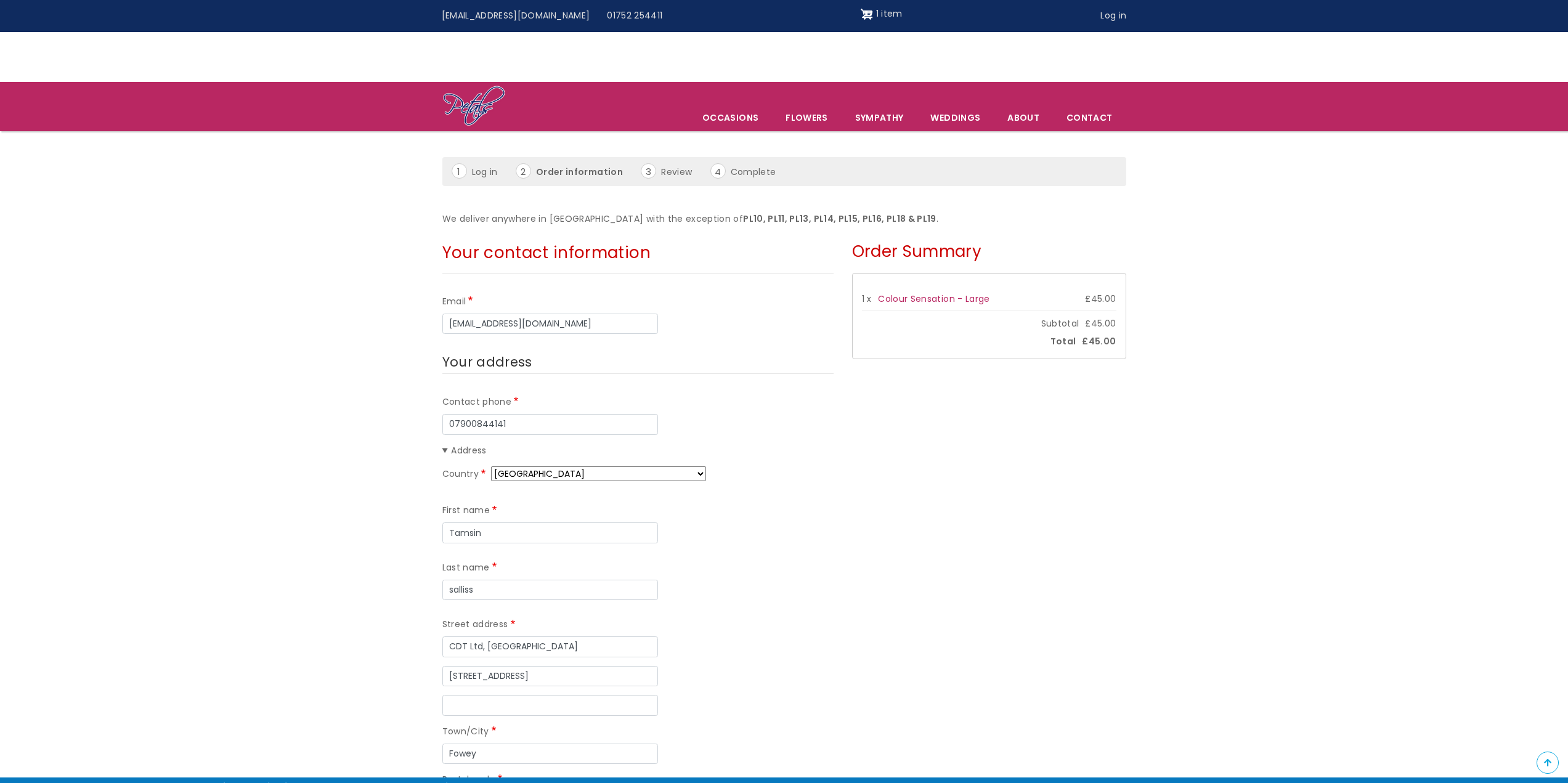
scroll to position [936, 0]
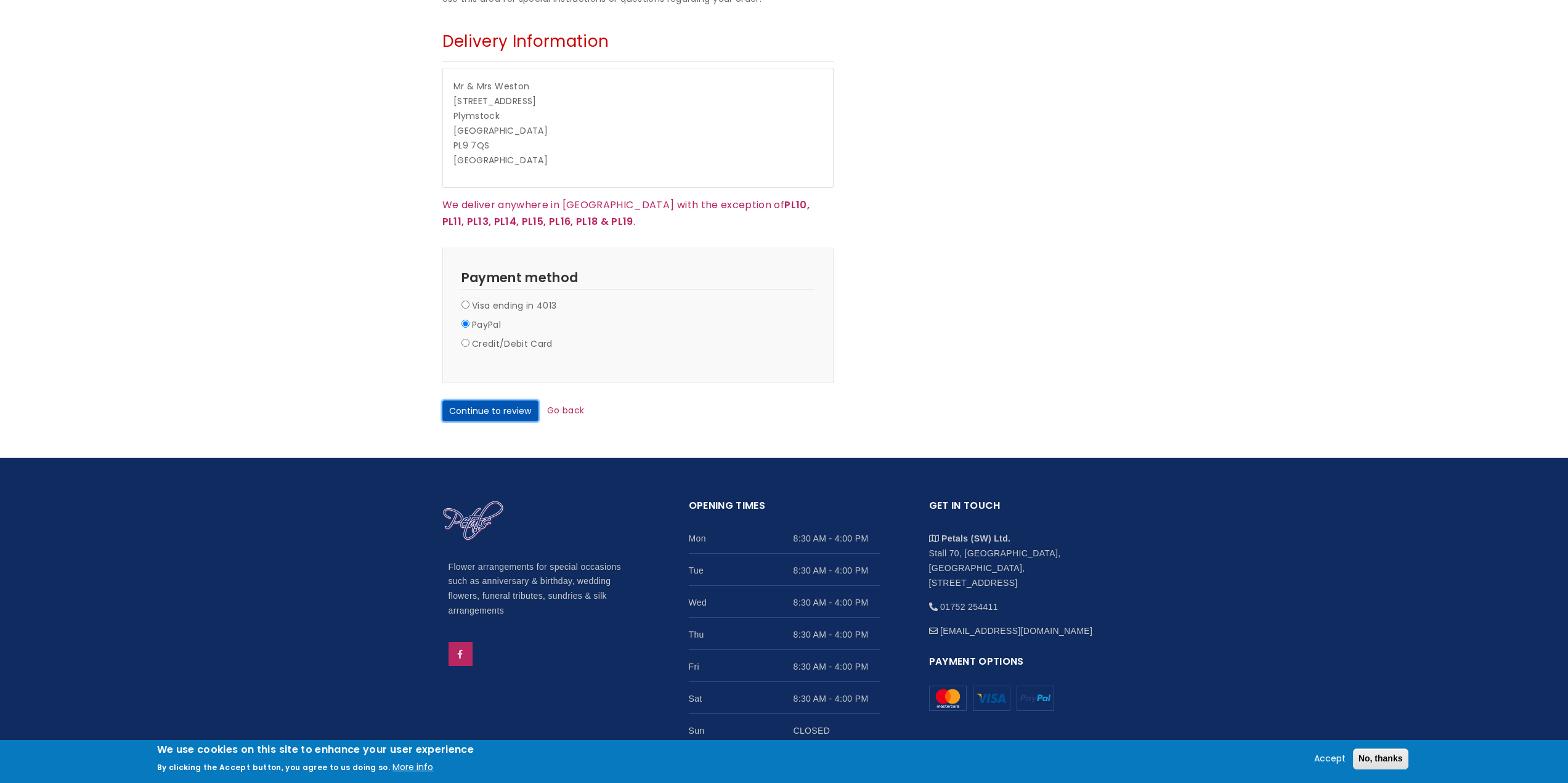
click at [505, 400] on button "Continue to review" at bounding box center [490, 411] width 96 height 21
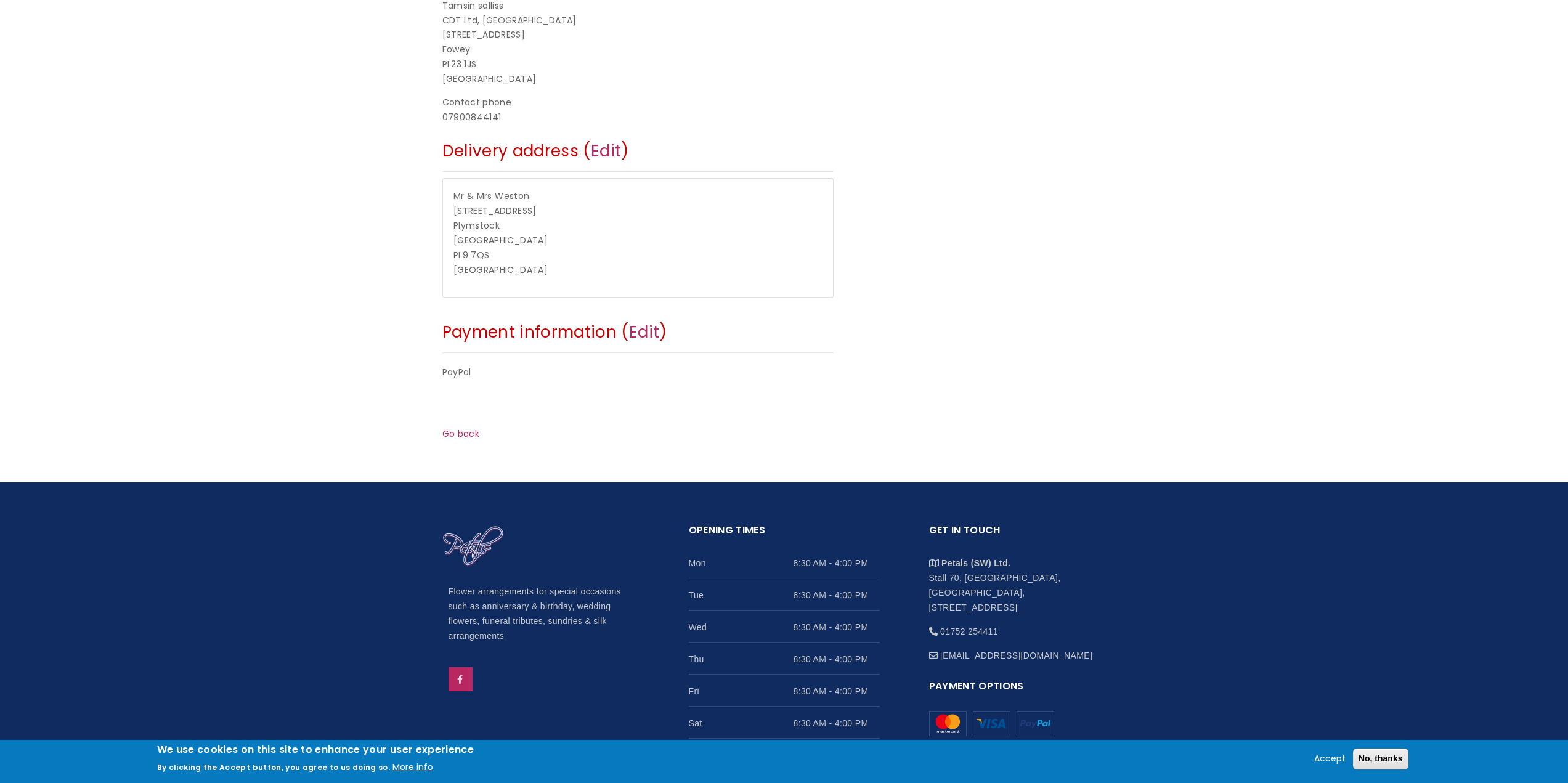
scroll to position [419, 0]
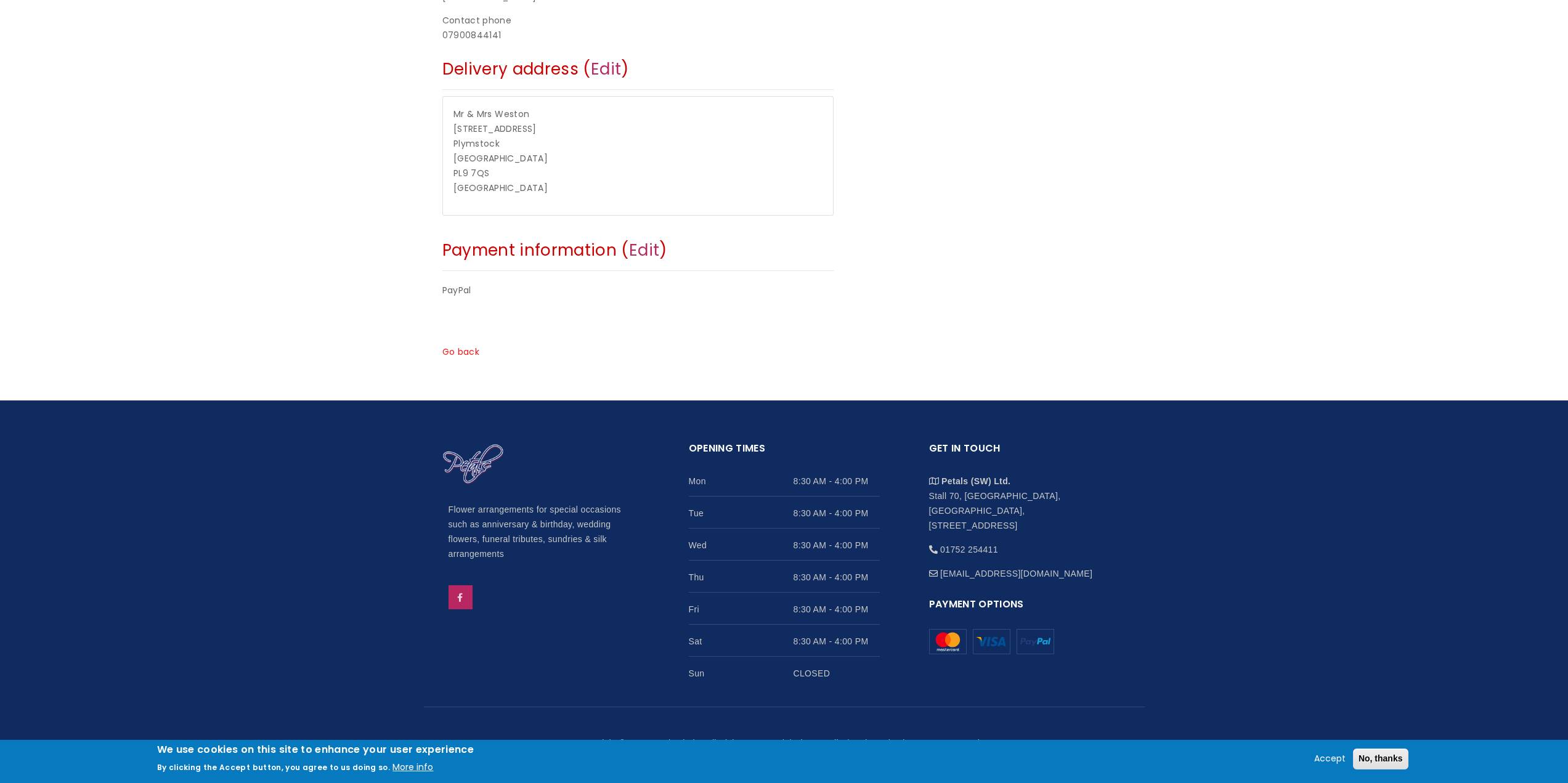
click at [464, 349] on link "Go back" at bounding box center [461, 352] width 37 height 12
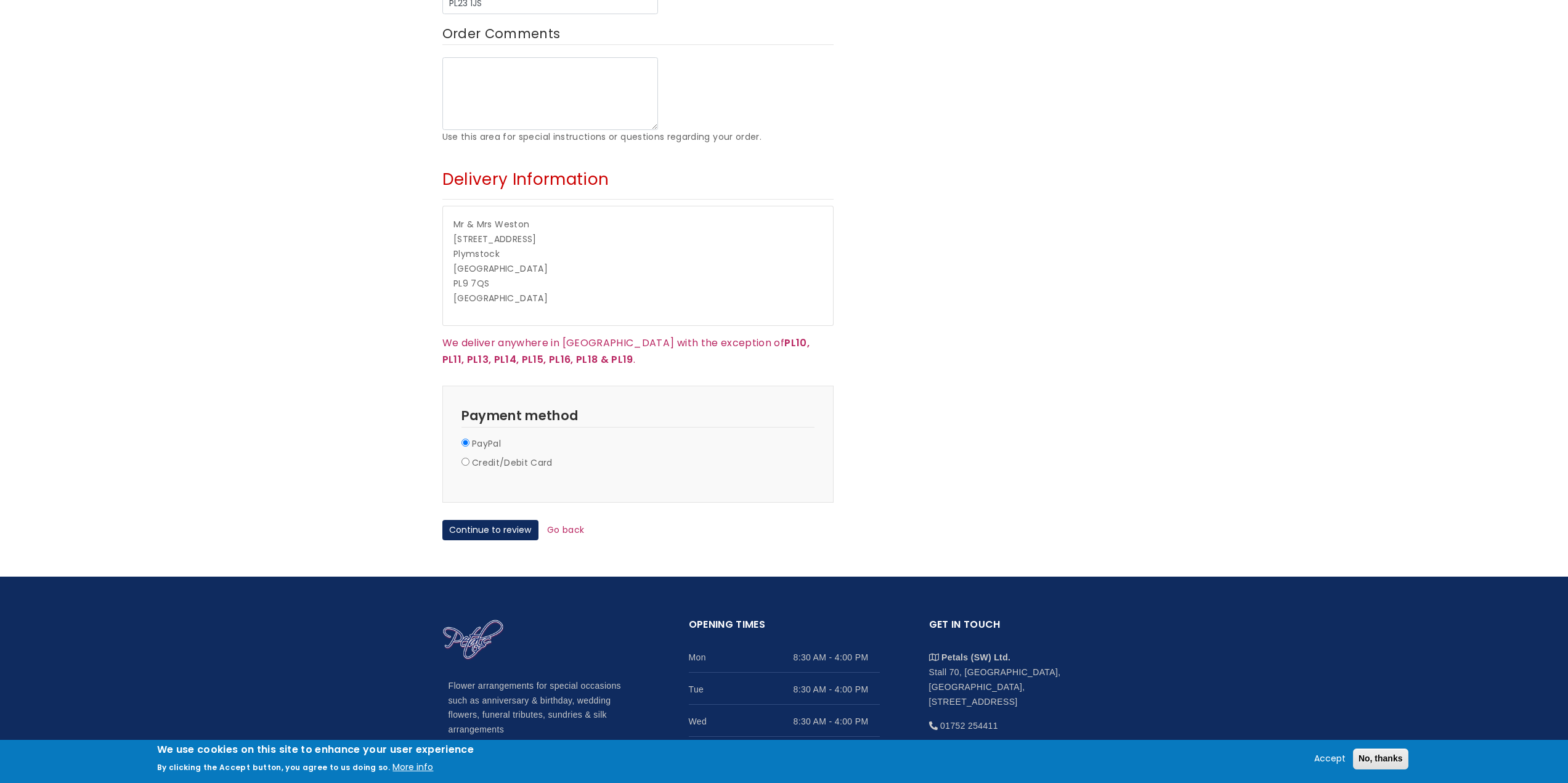
scroll to position [801, 0]
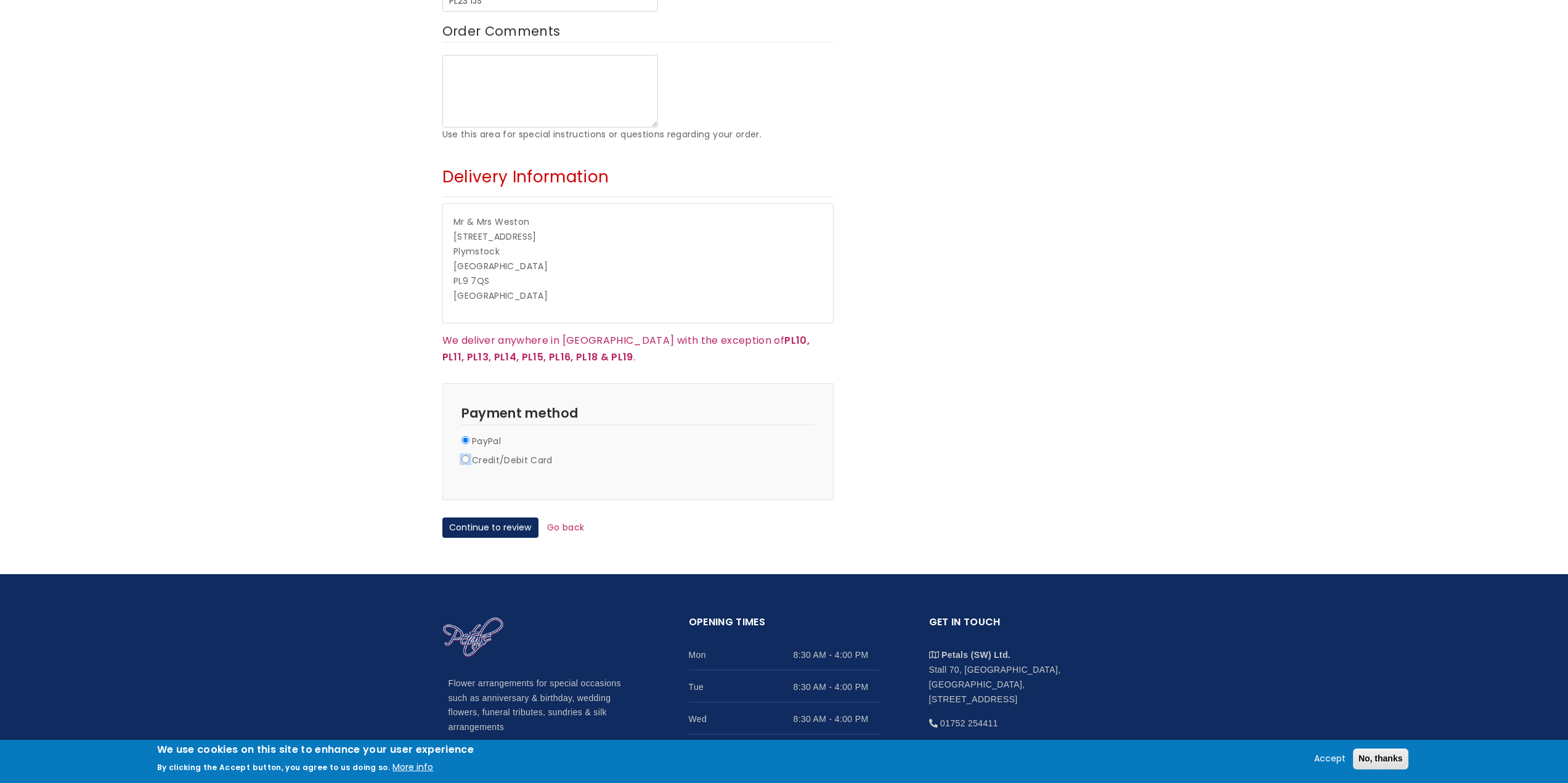
click at [463, 456] on input "Credit/Debit Card" at bounding box center [465, 459] width 8 height 8
radio input "true"
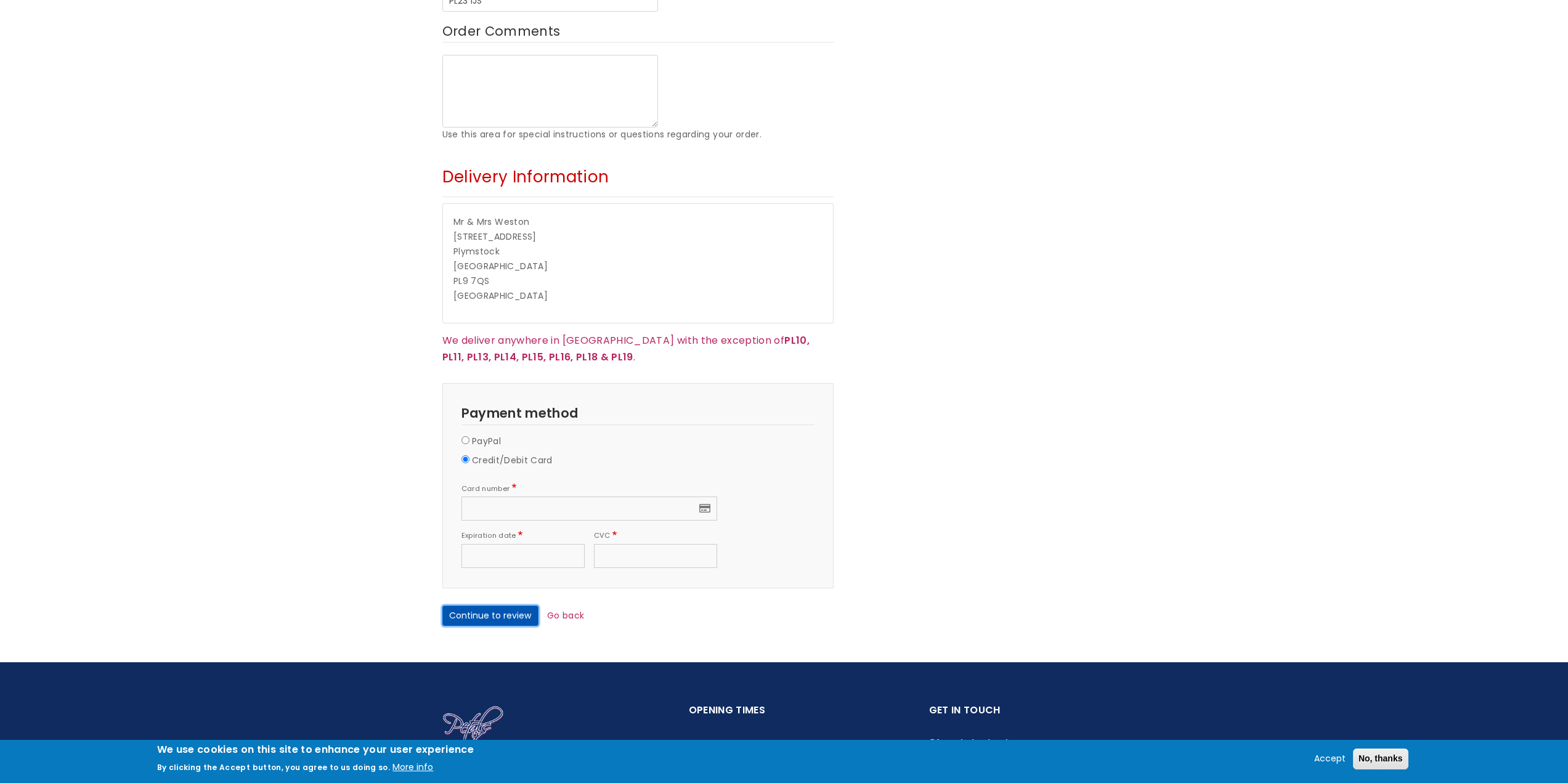
click at [505, 606] on button "Continue to review" at bounding box center [490, 616] width 96 height 21
click at [467, 606] on button "Continue to review" at bounding box center [490, 616] width 96 height 21
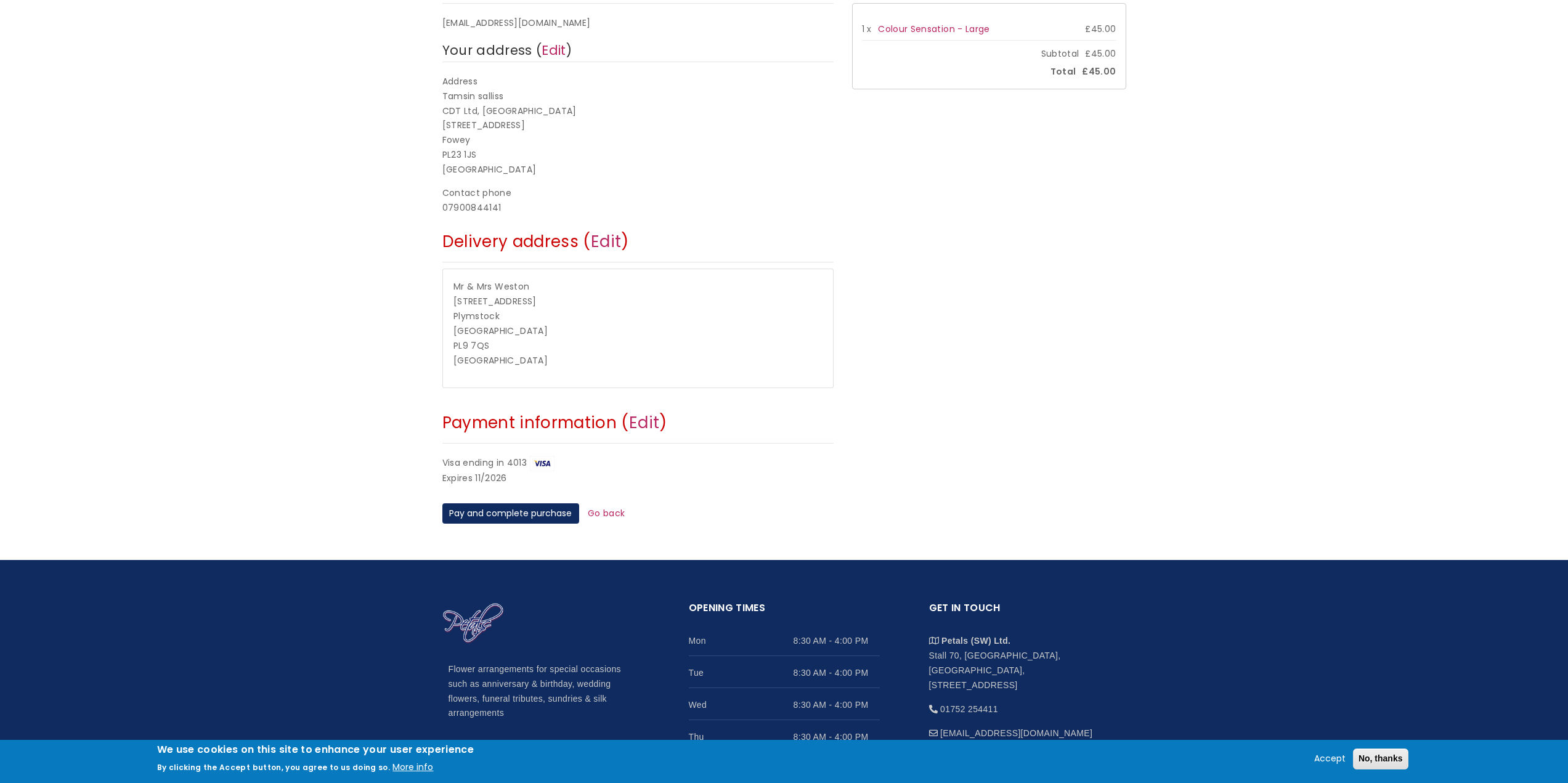
scroll to position [185, 0]
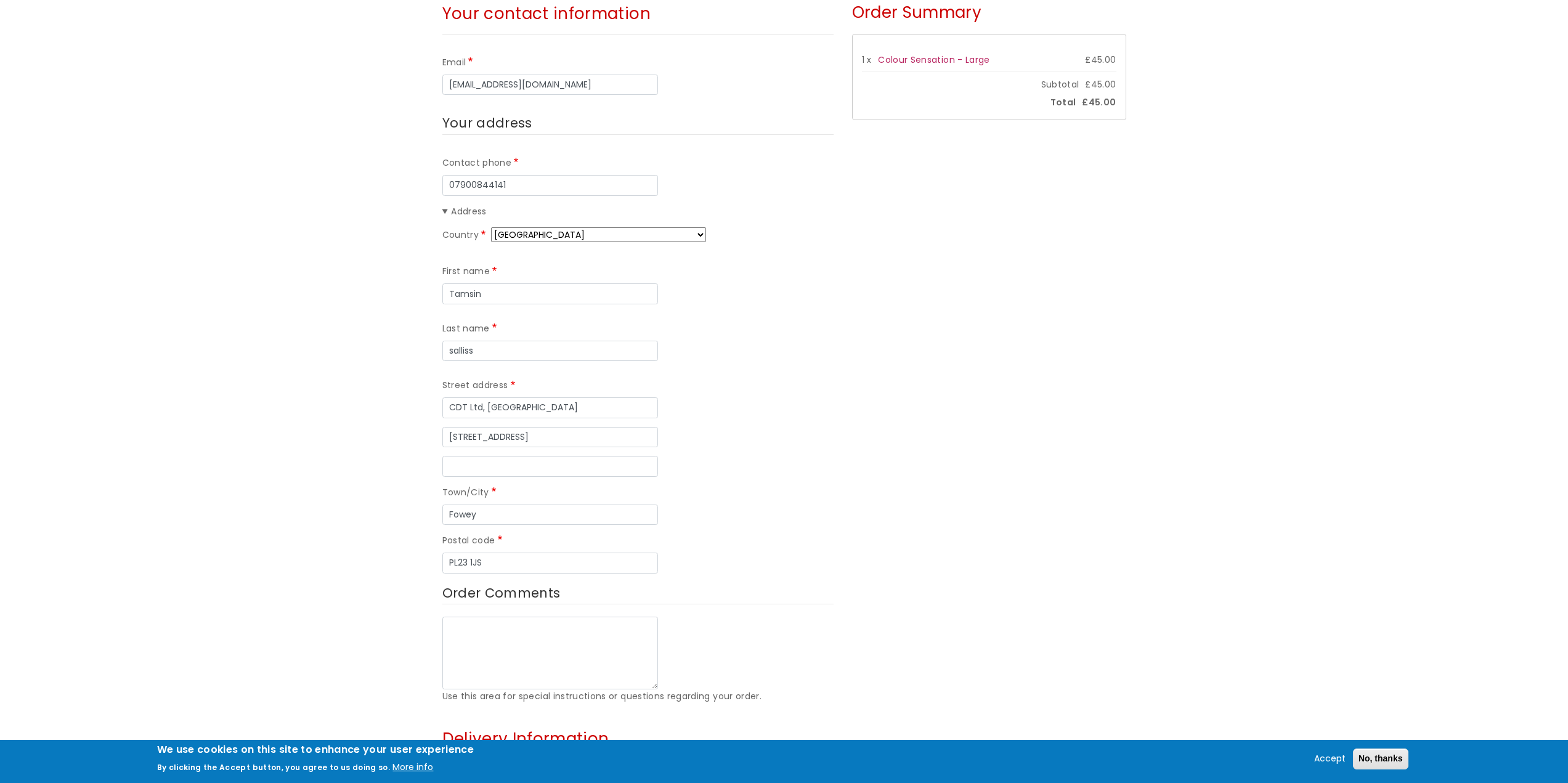
scroll to position [308, 0]
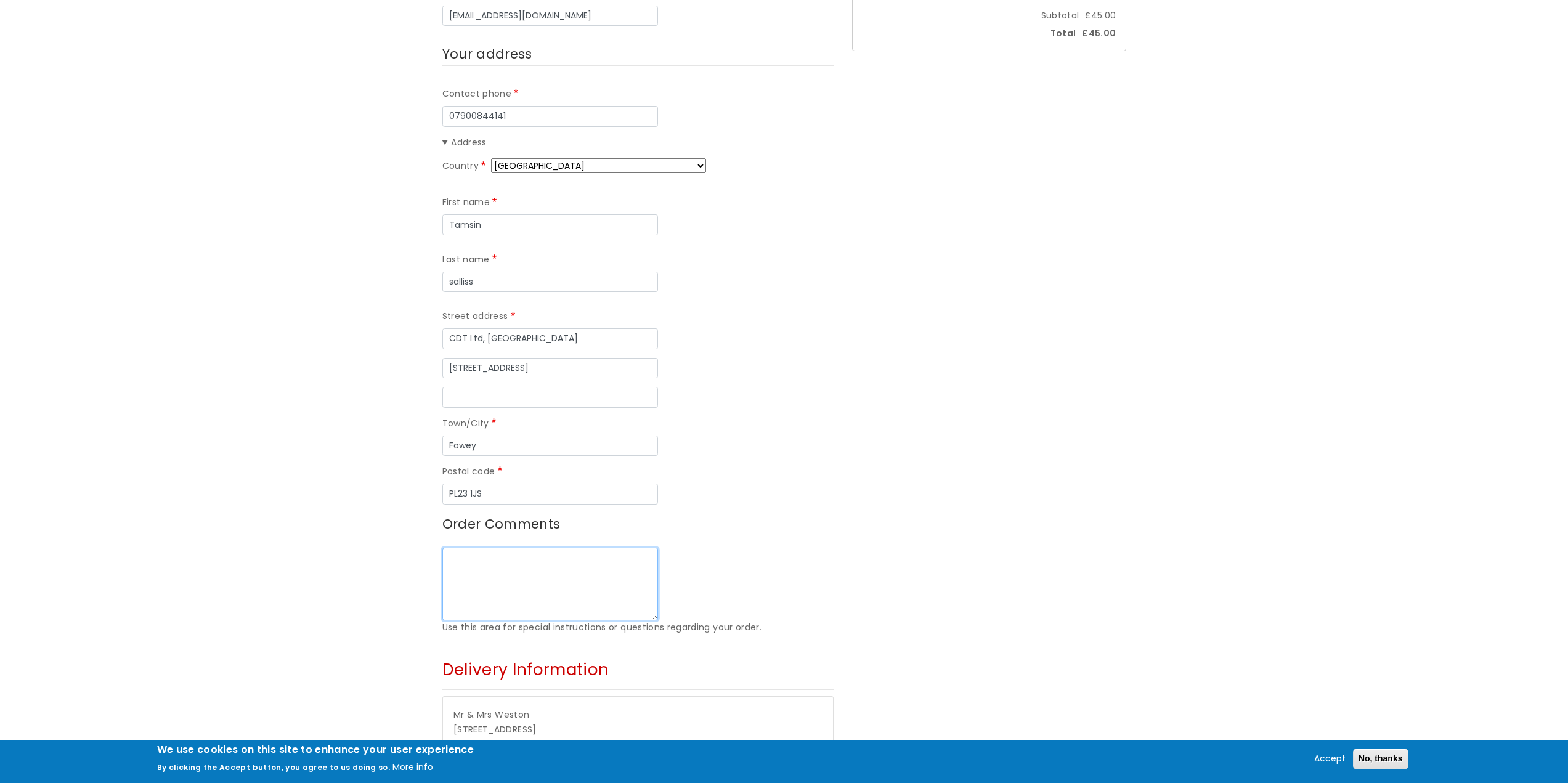
click at [542, 548] on textarea "Order Comments" at bounding box center [550, 584] width 215 height 73
click at [521, 548] on textarea "Please include on the card - Many congratulations and welcome to the world Ivy!…" at bounding box center [550, 584] width 215 height 73
click at [566, 548] on textarea "Please include on the card - Many congratulations to you both and welcome to th…" at bounding box center [550, 584] width 215 height 73
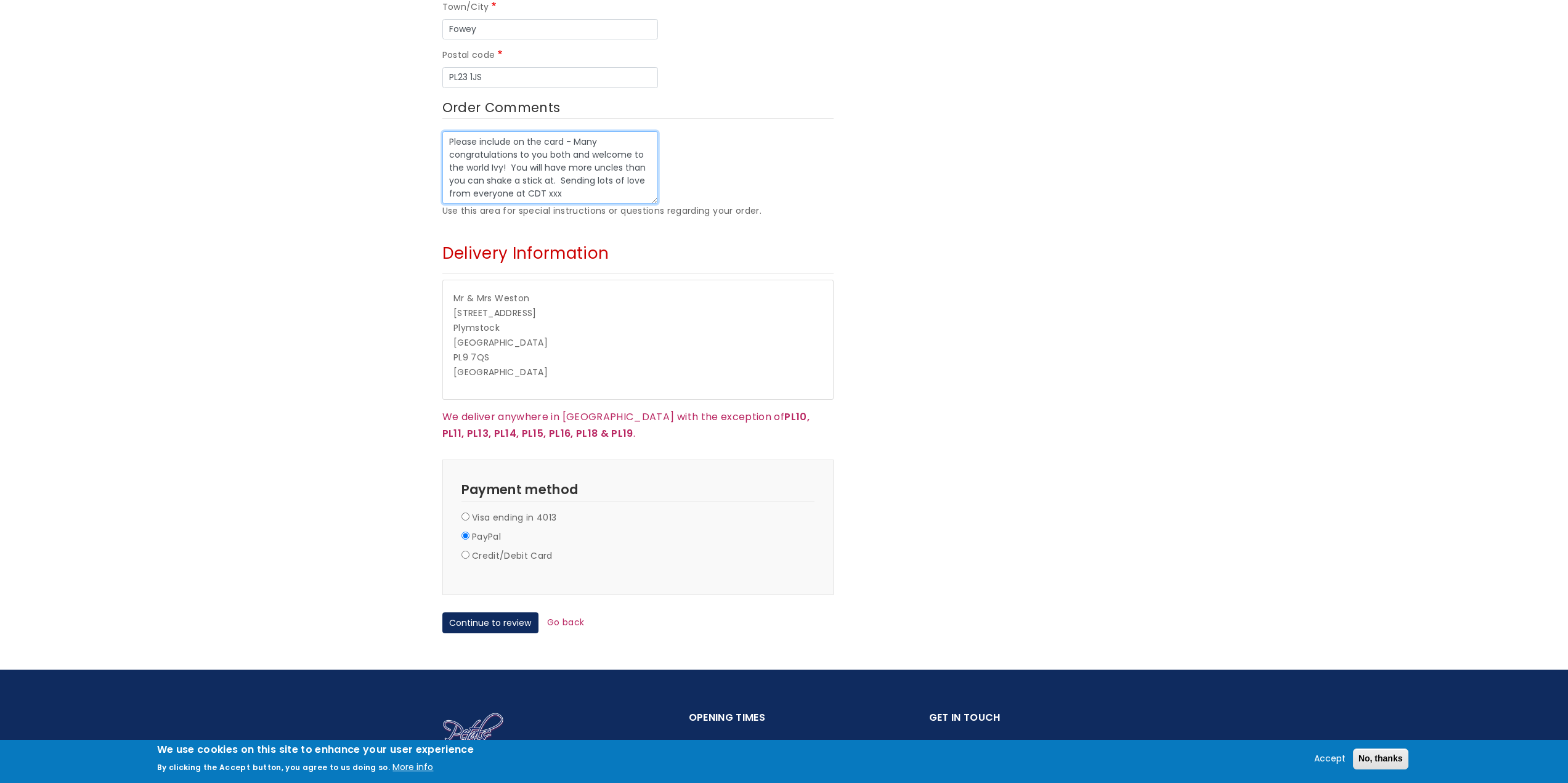
scroll to position [801, 0]
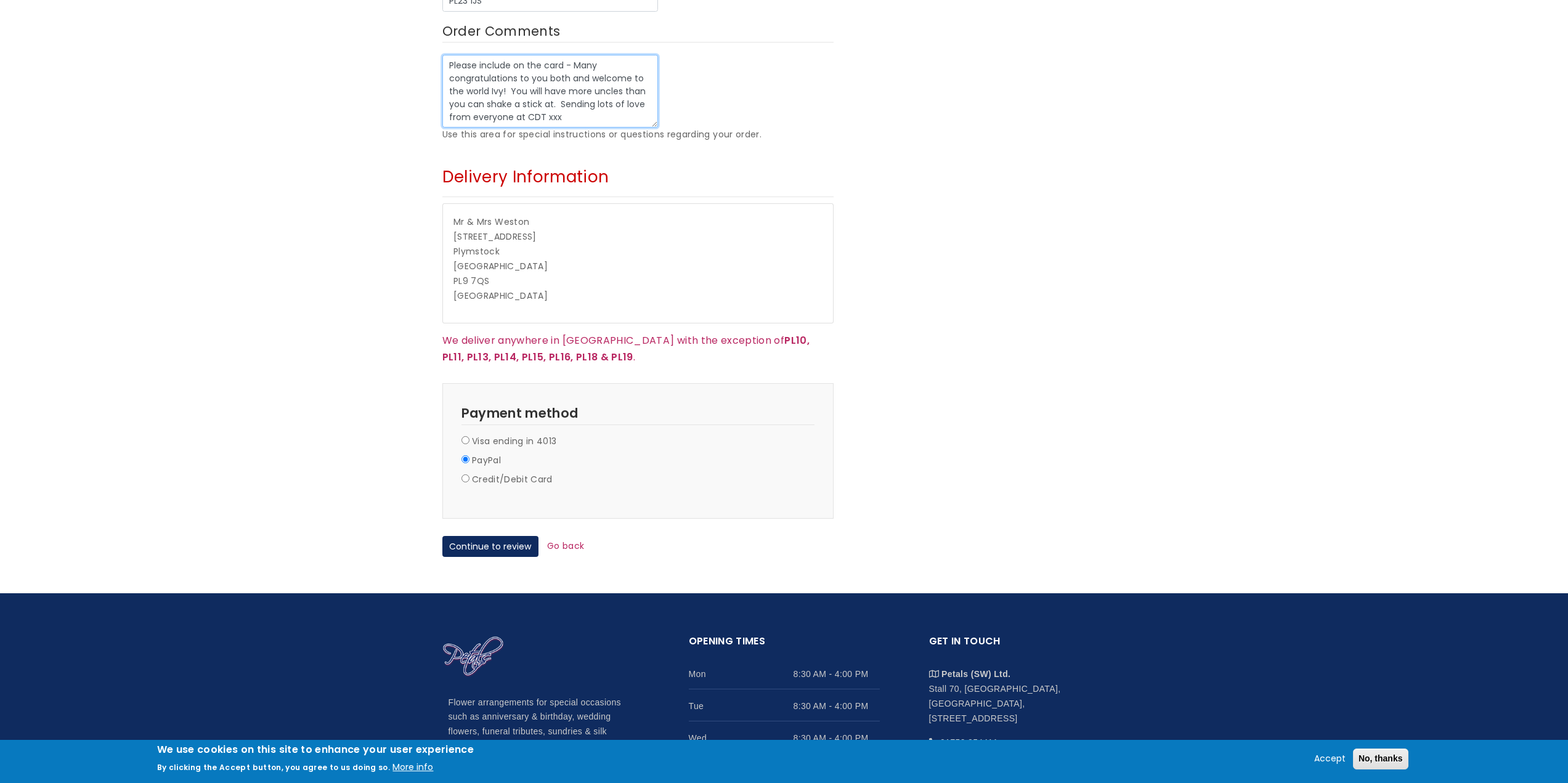
type textarea "Please include on the card - Many congratulations to you both and welcome to th…"
click at [465, 436] on input "Visa ending in 4013" at bounding box center [465, 440] width 8 height 8
radio input "true"
click at [490, 536] on button "Continue to review" at bounding box center [490, 547] width 96 height 21
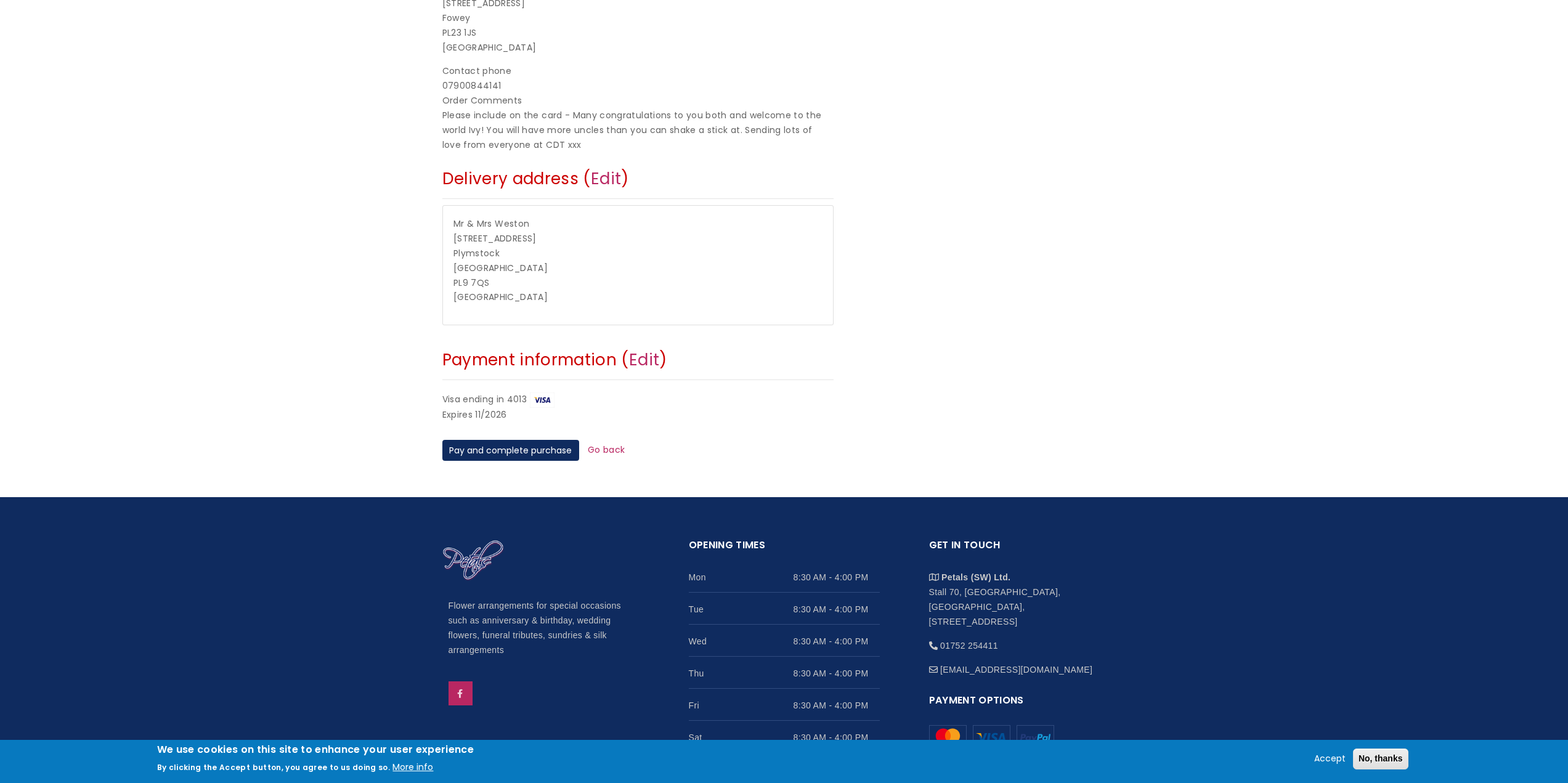
scroll to position [370, 0]
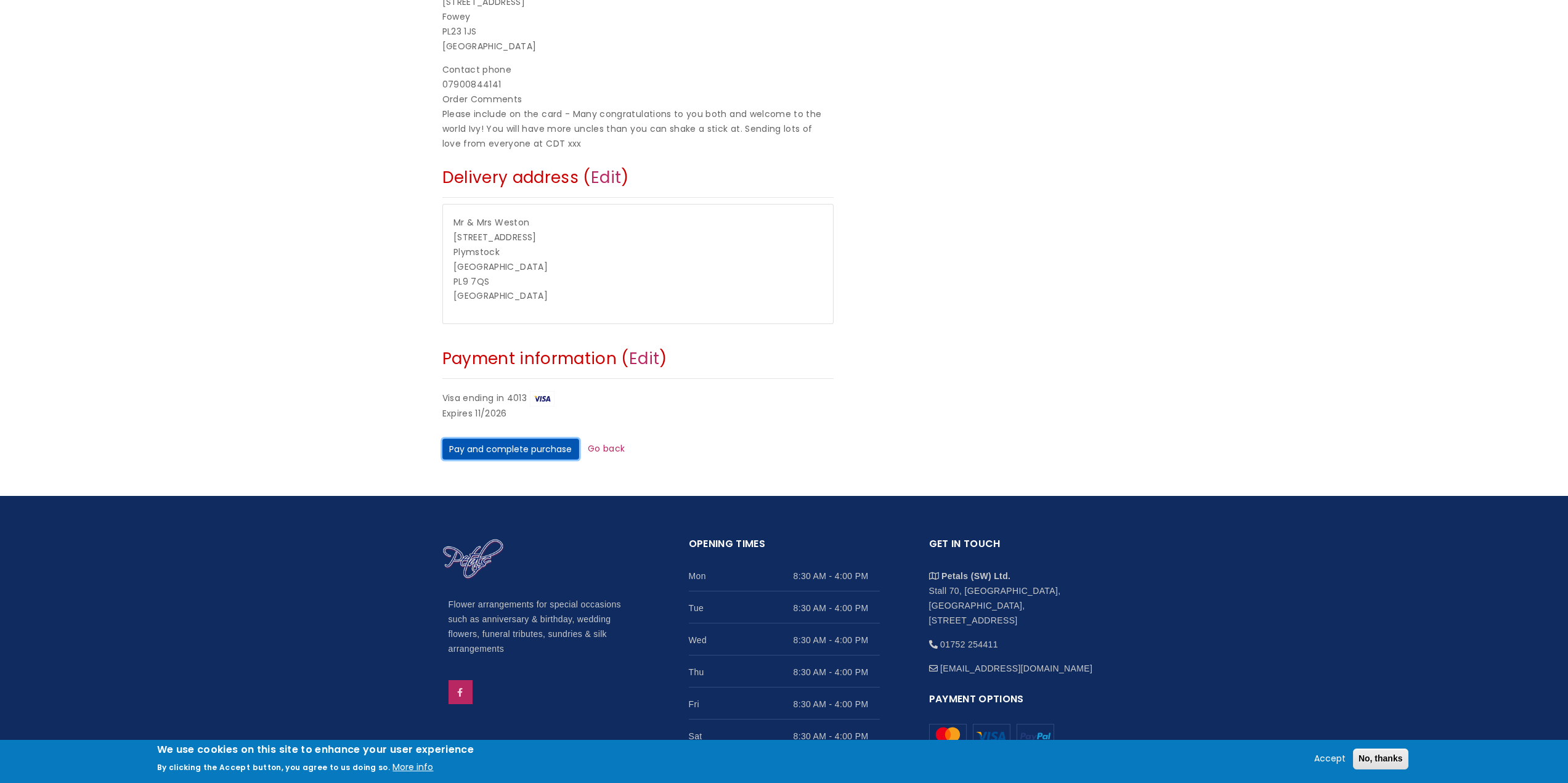
click at [530, 450] on button "Pay and complete purchase" at bounding box center [511, 449] width 136 height 21
